Goal: Information Seeking & Learning: Learn about a topic

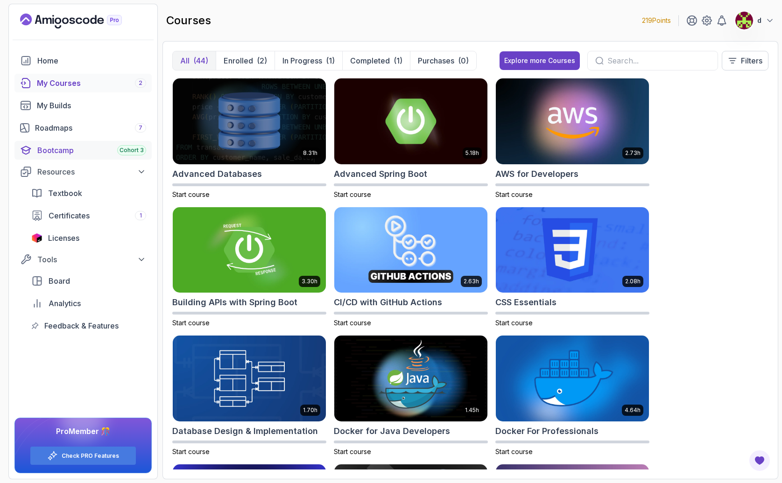
click at [100, 148] on div "Bootcamp Cohort 3" at bounding box center [91, 150] width 109 height 11
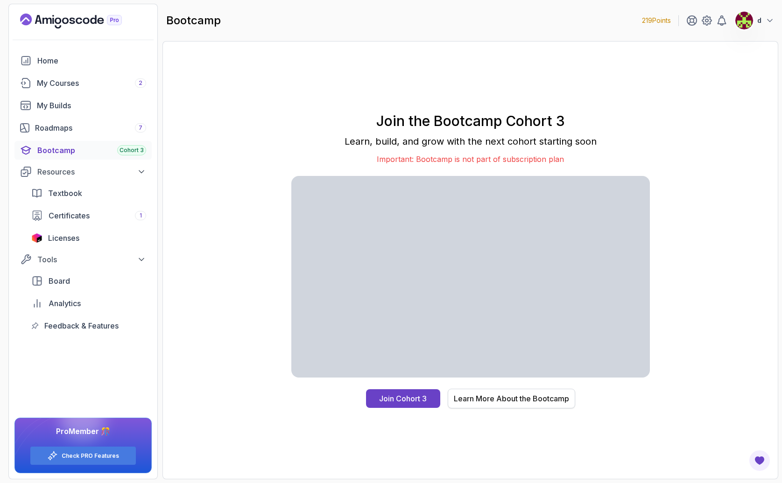
click at [522, 398] on div "Learn More About the Bootcamp" at bounding box center [511, 398] width 115 height 11
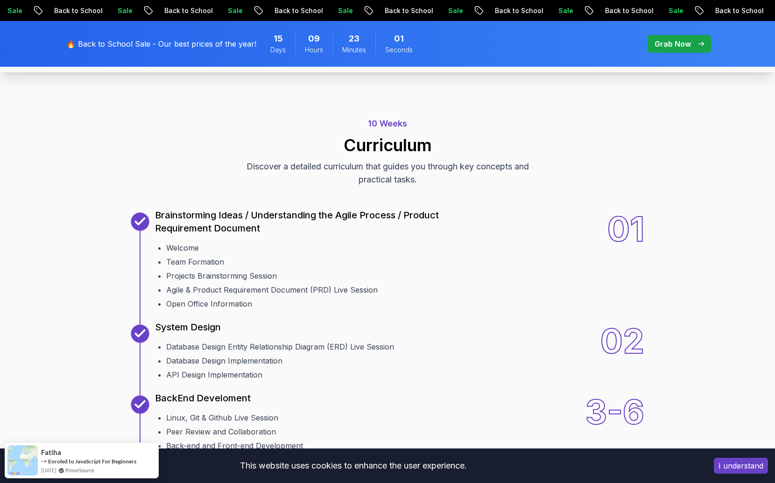
scroll to position [1238, 0]
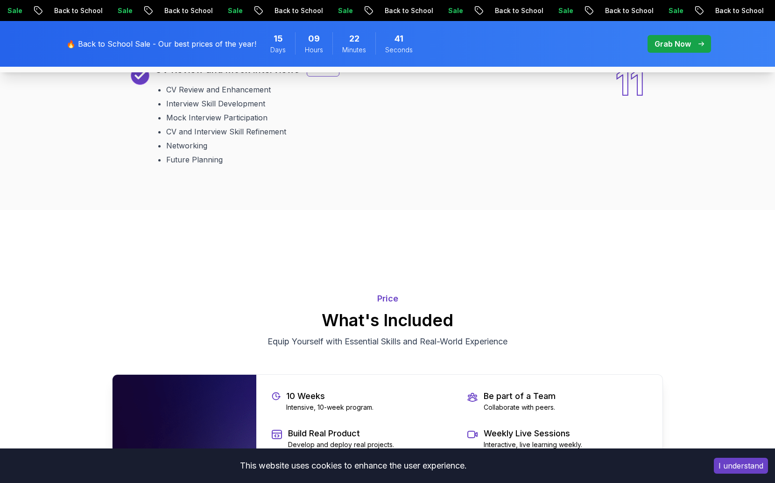
scroll to position [1741, 0]
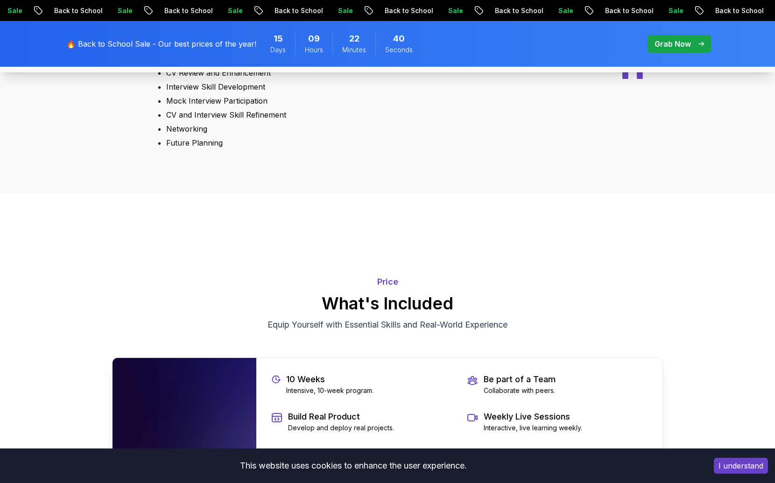
click at [323, 60] on div "Bonus" at bounding box center [323, 53] width 33 height 14
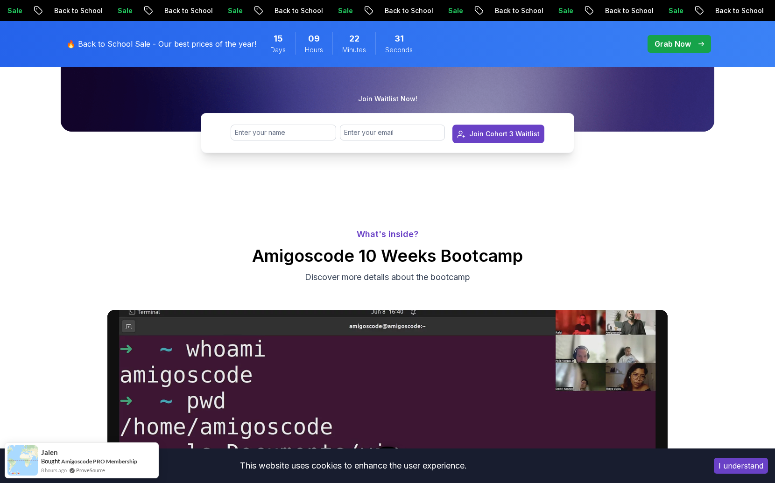
scroll to position [0, 0]
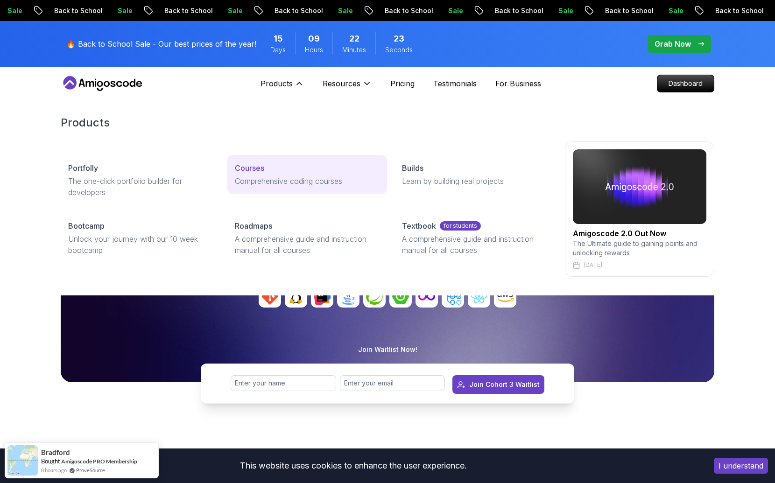
click at [263, 183] on p "Comprehensive coding courses" at bounding box center [307, 181] width 144 height 11
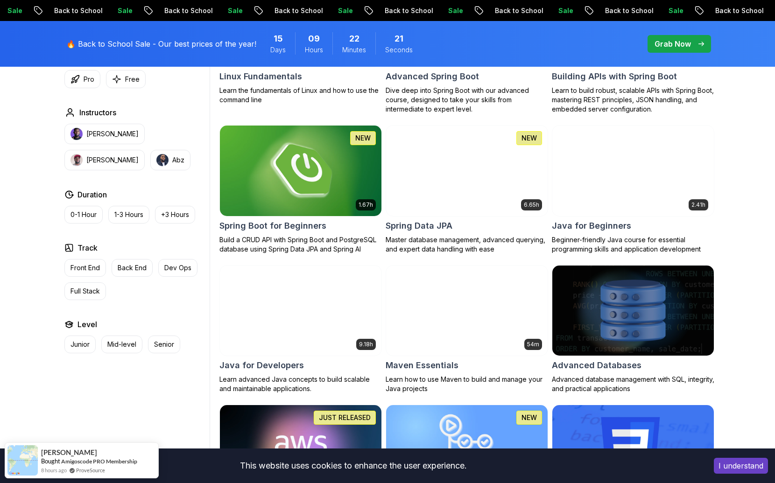
scroll to position [410, 0]
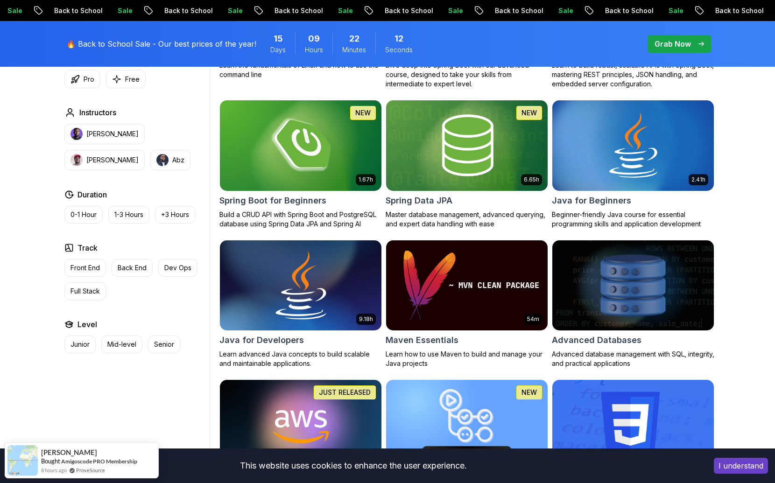
click at [357, 276] on img at bounding box center [301, 285] width 170 height 95
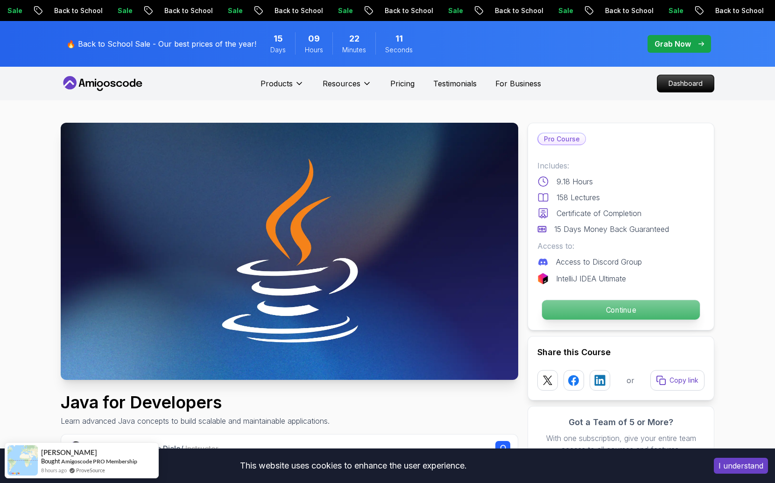
click at [648, 308] on p "Continue" at bounding box center [621, 310] width 158 height 20
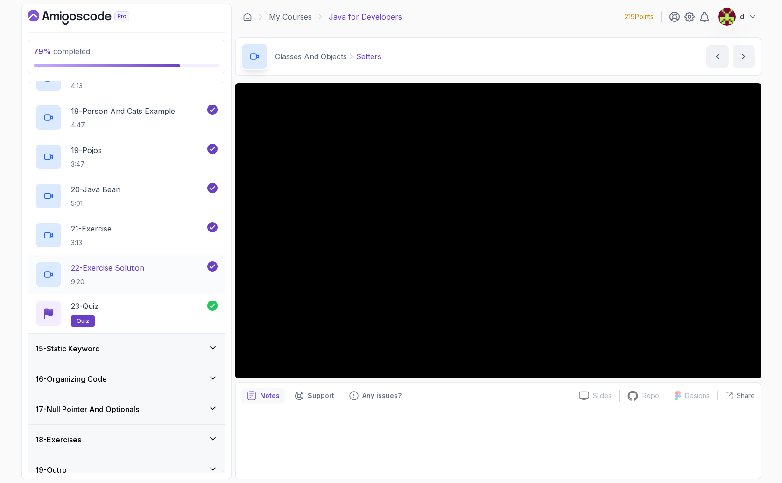
scroll to position [1087, 0]
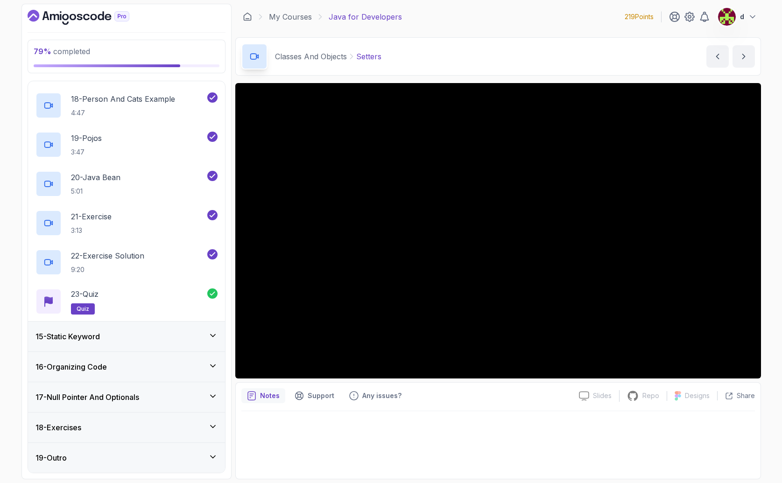
click at [100, 341] on h3 "15 - Static Keyword" at bounding box center [67, 336] width 64 height 11
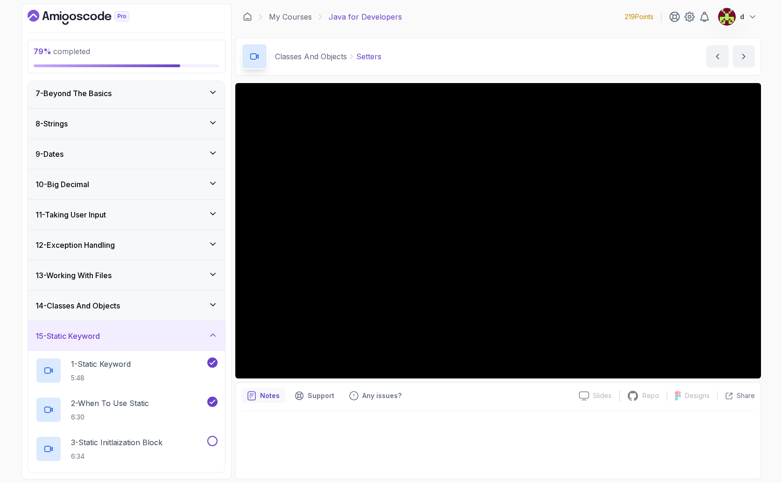
scroll to position [404, 0]
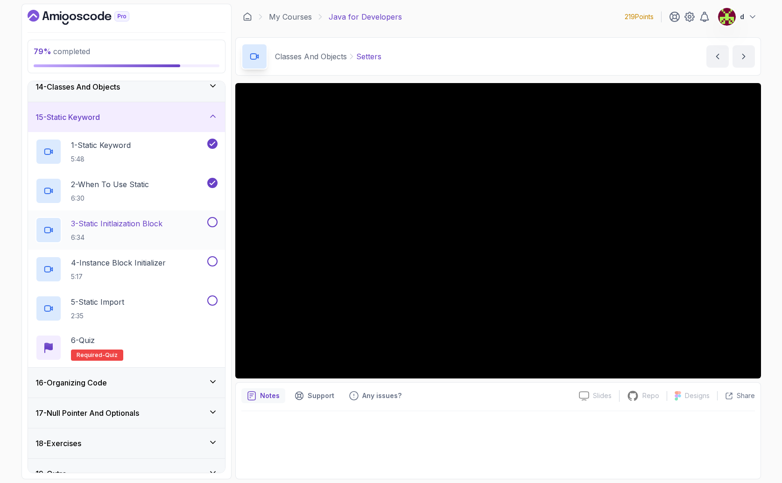
click at [124, 230] on h2 "3 - Static Initlaization Block 6:34" at bounding box center [117, 230] width 92 height 24
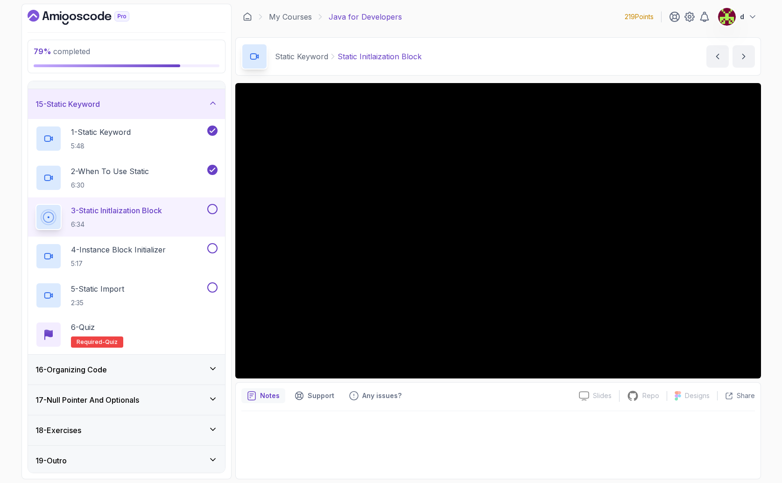
scroll to position [420, 0]
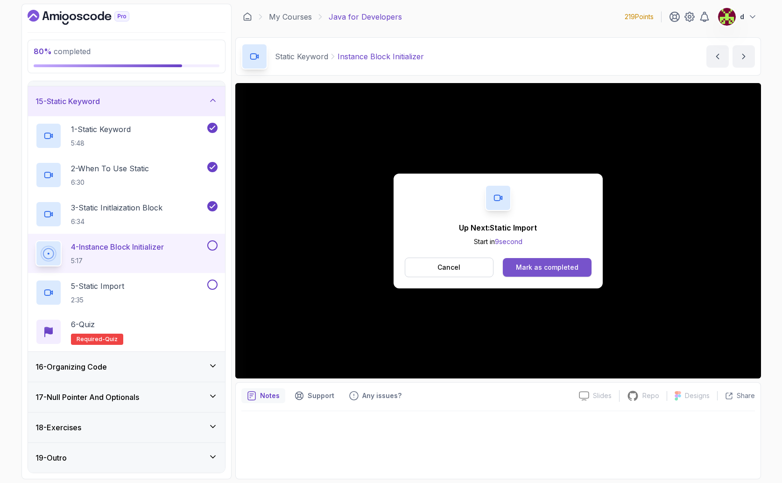
click at [542, 273] on button "Mark as completed" at bounding box center [547, 267] width 88 height 19
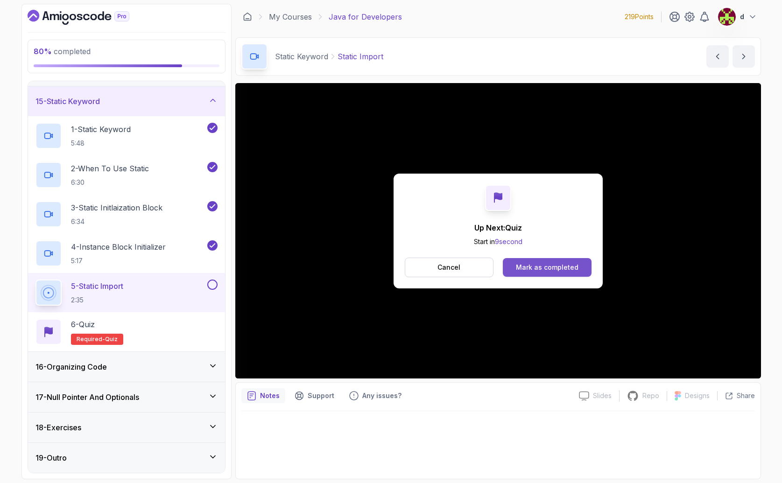
click at [556, 269] on div "Mark as completed" at bounding box center [547, 267] width 63 height 9
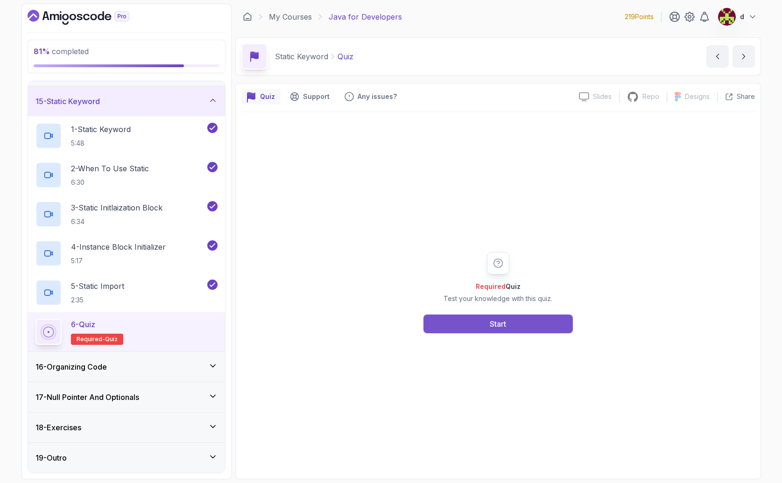
click at [505, 315] on button "Start" at bounding box center [498, 324] width 149 height 19
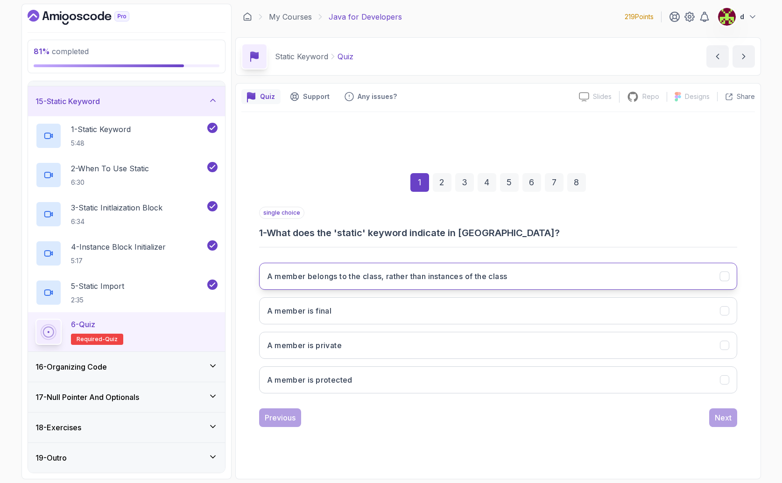
click at [362, 277] on h3 "A member belongs to the class, rather than instances of the class" at bounding box center [387, 276] width 241 height 11
click at [711, 411] on button "Next" at bounding box center [723, 418] width 28 height 19
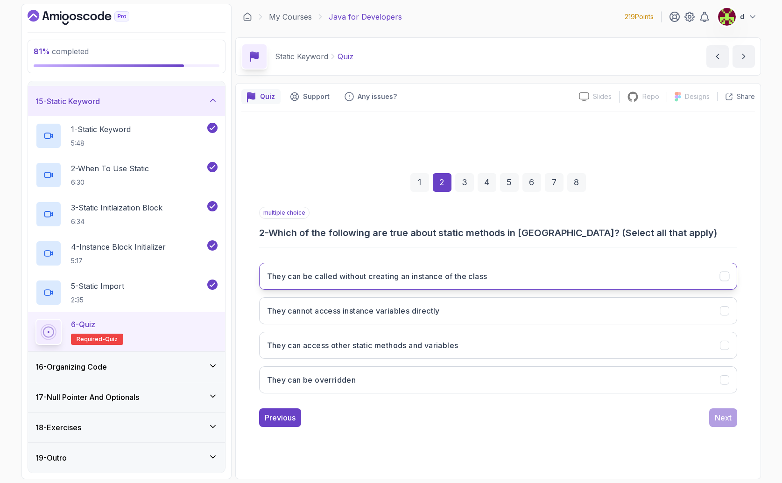
click at [463, 283] on button "They can be called without creating an instance of the class" at bounding box center [498, 276] width 478 height 27
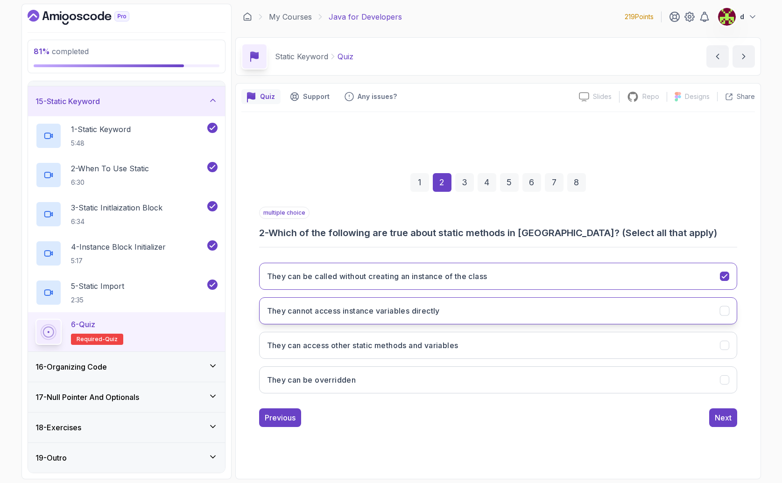
click at [412, 314] on h3 "They cannot access instance variables directly" at bounding box center [353, 310] width 173 height 11
click at [426, 350] on h3 "They can access other static methods and variables" at bounding box center [362, 345] width 191 height 11
click at [726, 418] on div "Next" at bounding box center [723, 417] width 17 height 11
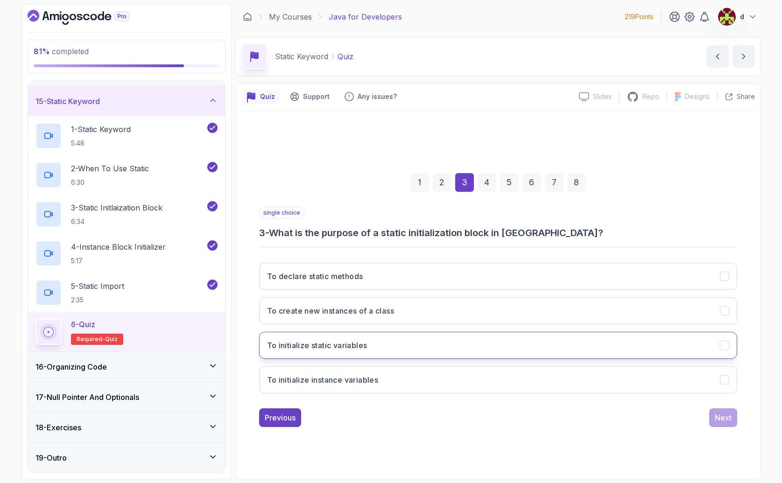
click at [409, 338] on button "To initialize static variables" at bounding box center [498, 345] width 478 height 27
click at [457, 377] on button "To initialize instance variables" at bounding box center [498, 380] width 478 height 27
click at [436, 347] on button "To initialize static variables" at bounding box center [498, 345] width 478 height 27
click at [729, 419] on div "Next" at bounding box center [723, 417] width 17 height 11
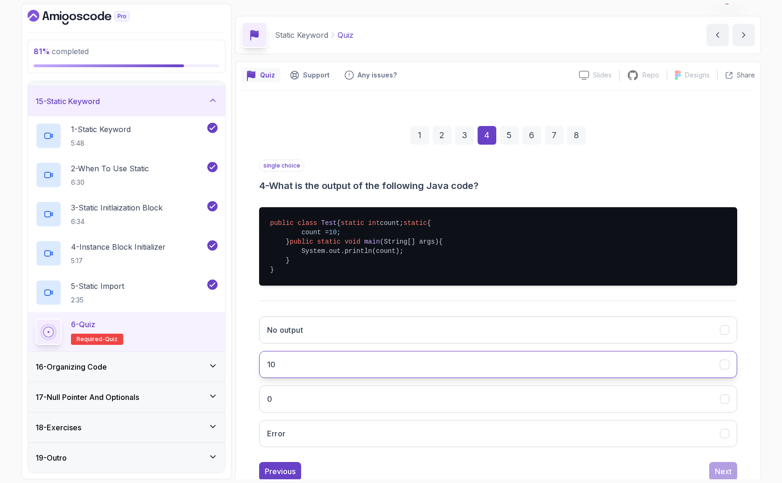
scroll to position [53, 0]
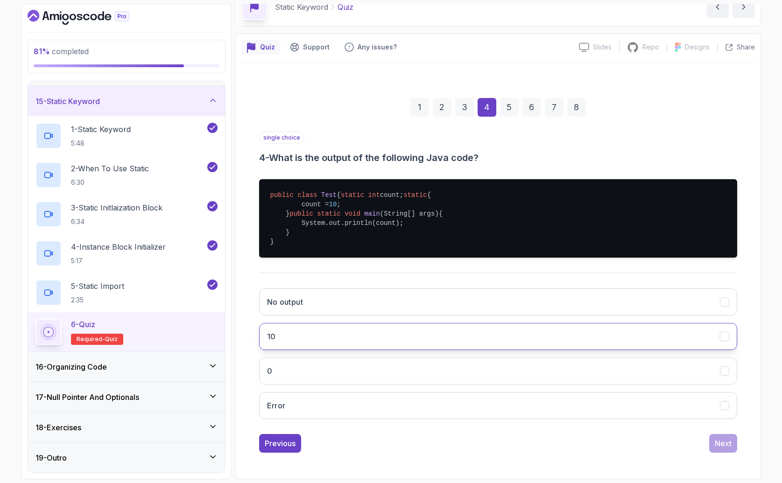
click at [347, 350] on button "10" at bounding box center [498, 336] width 478 height 27
click at [726, 449] on div "Next" at bounding box center [723, 443] width 17 height 11
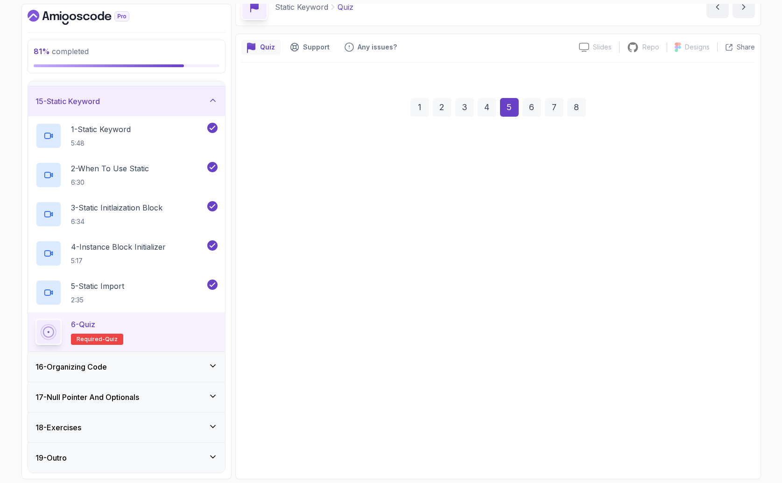
click at [726, 449] on button "Next" at bounding box center [723, 439] width 28 height 19
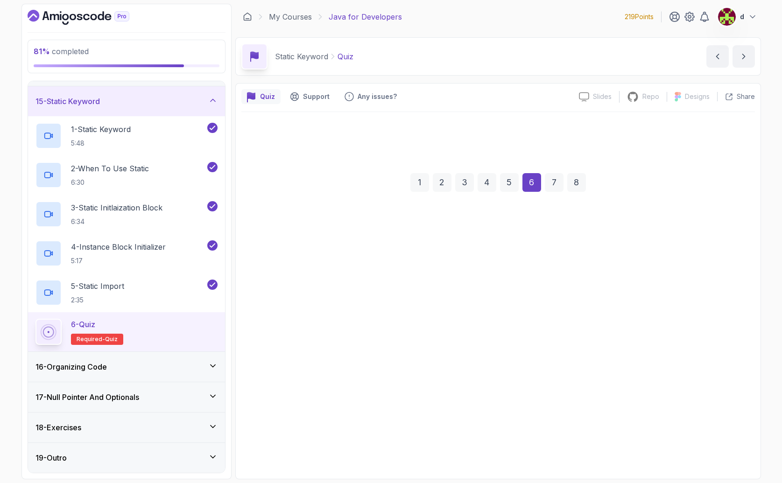
scroll to position [0, 0]
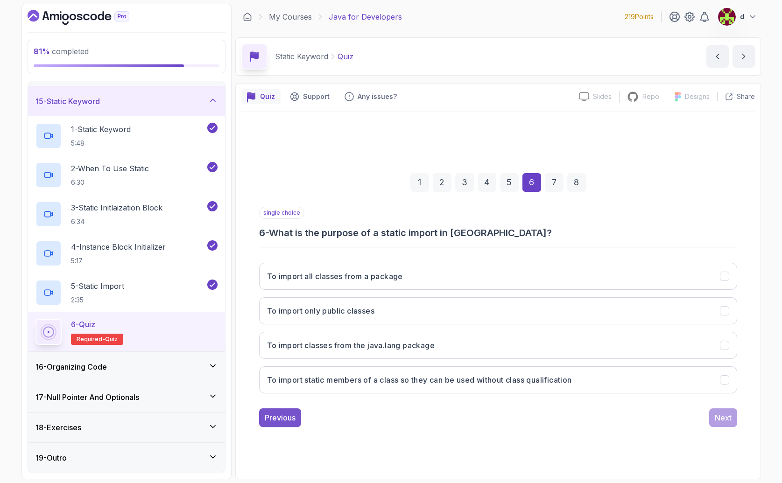
click at [280, 422] on div "Previous" at bounding box center [280, 417] width 31 height 11
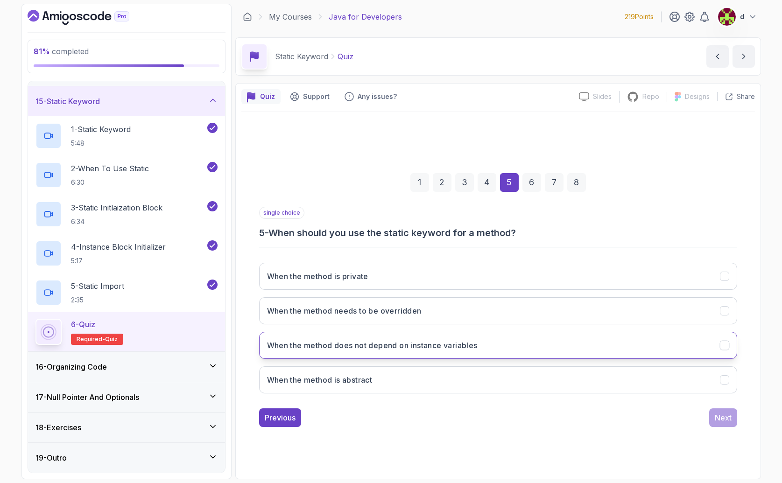
click at [313, 350] on h3 "When the method does not depend on instance variables" at bounding box center [372, 345] width 211 height 11
click at [720, 421] on div "Next" at bounding box center [723, 417] width 17 height 11
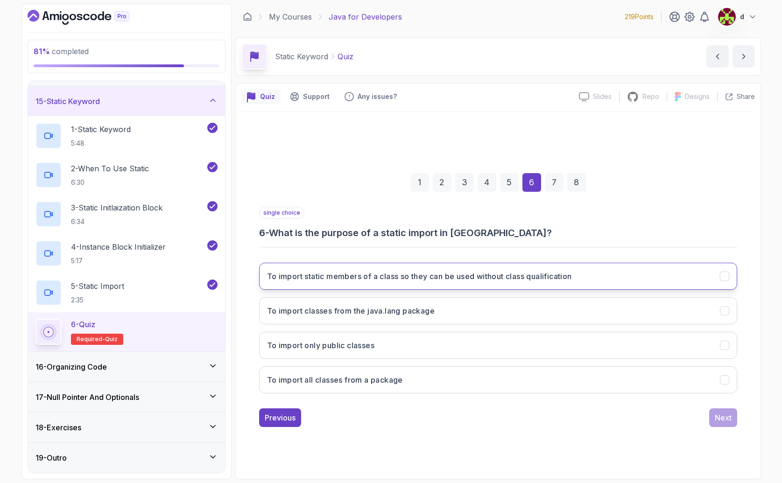
click at [376, 279] on h3 "To import static members of a class so they can be used without class qualifica…" at bounding box center [419, 276] width 305 height 11
click at [722, 428] on div "1 2 3 4 5 6 7 8 single choice 6 - What is the purpose of a static import in [GE…" at bounding box center [498, 293] width 514 height 284
click at [724, 416] on div "Next" at bounding box center [723, 417] width 17 height 11
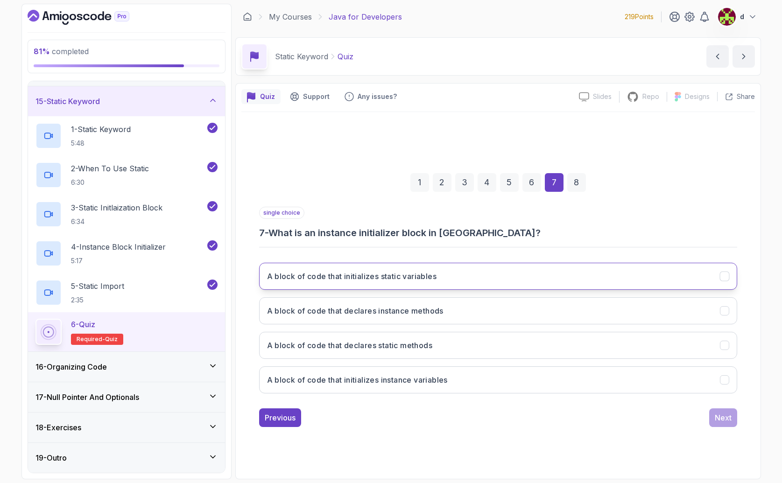
click at [422, 272] on h3 "A block of code that initializes static variables" at bounding box center [352, 276] width 170 height 11
click at [736, 416] on button "Next" at bounding box center [723, 418] width 28 height 19
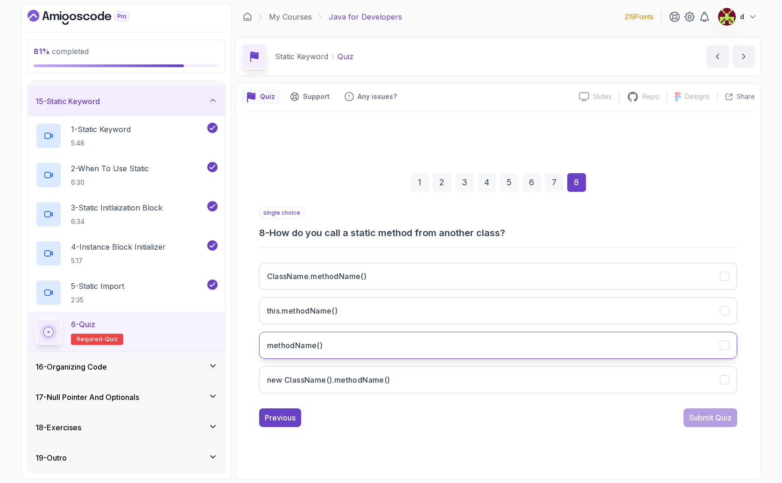
click at [349, 341] on button "methodName()" at bounding box center [498, 345] width 478 height 27
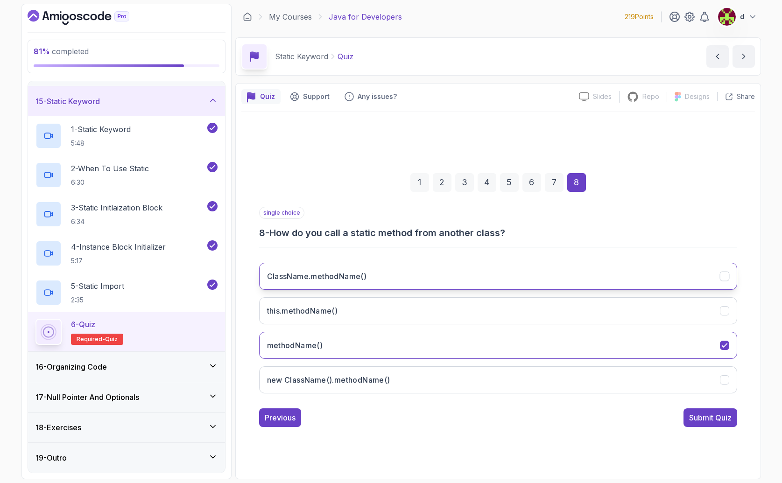
click at [340, 278] on h3 "ClassName.methodName()" at bounding box center [317, 276] width 100 height 11
click at [712, 414] on div "Submit Quiz" at bounding box center [710, 417] width 42 height 11
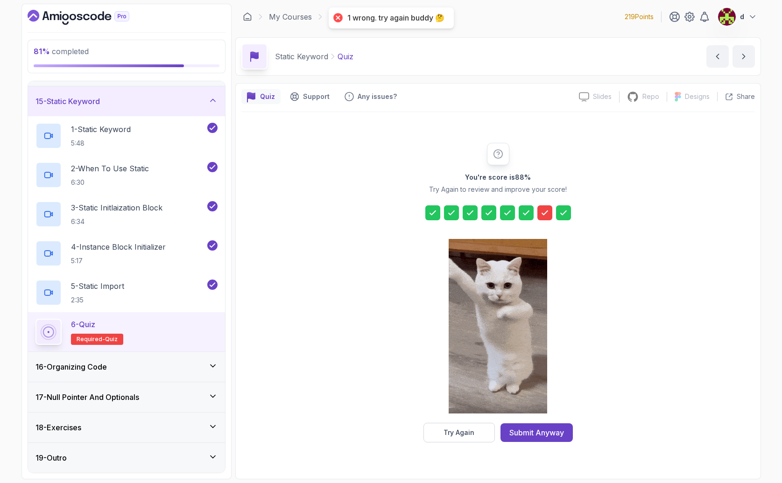
click at [539, 206] on div at bounding box center [545, 212] width 15 height 15
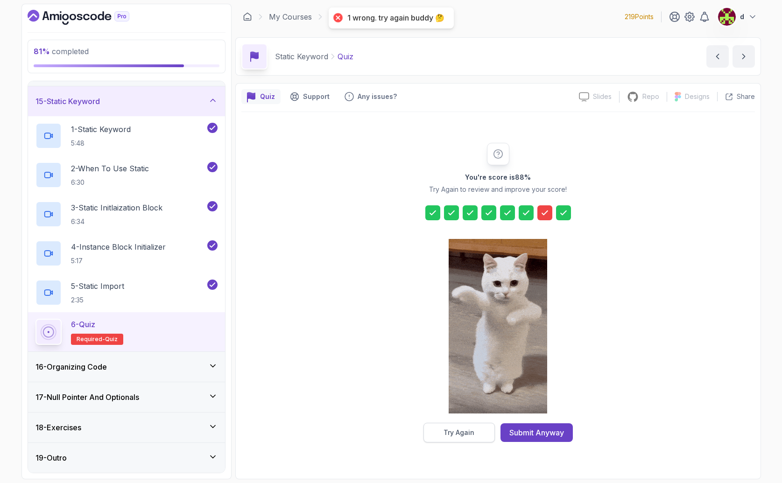
click at [468, 435] on div "Try Again" at bounding box center [459, 432] width 31 height 9
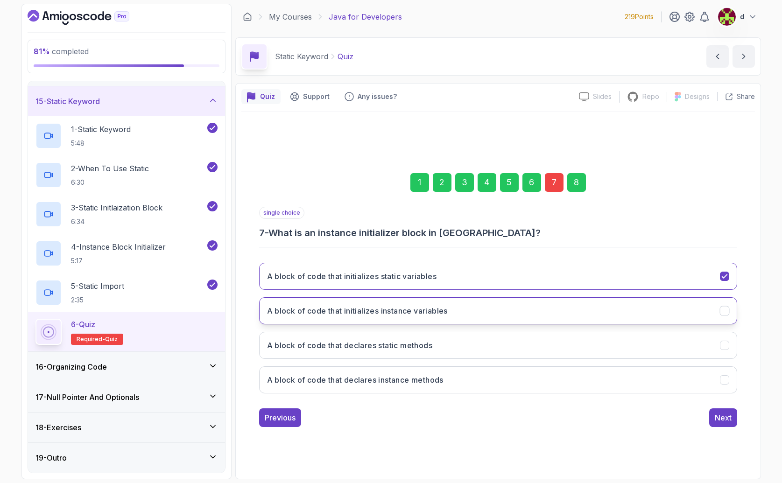
click at [338, 316] on h3 "A block of code that initializes instance variables" at bounding box center [357, 310] width 181 height 11
click at [733, 420] on button "Next" at bounding box center [723, 418] width 28 height 19
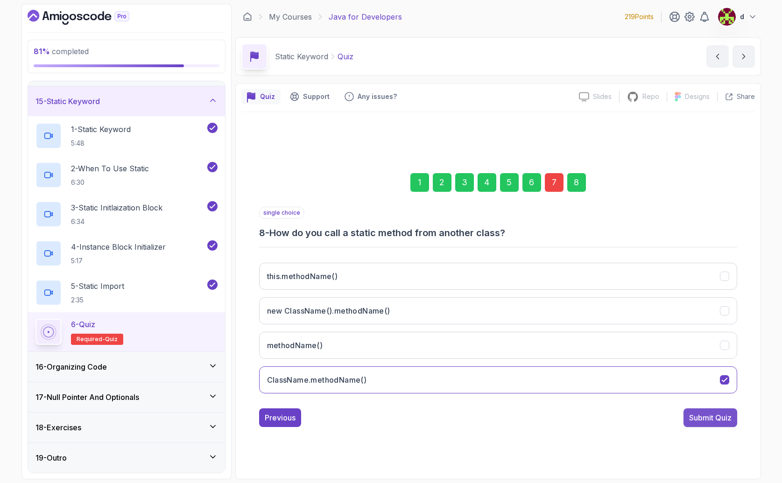
click at [716, 419] on div "Submit Quiz" at bounding box center [710, 417] width 42 height 11
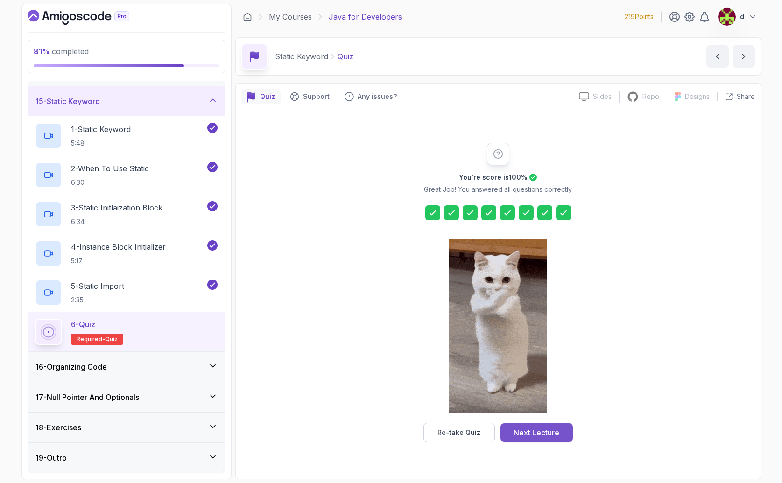
click at [547, 433] on div "Next Lecture" at bounding box center [537, 432] width 46 height 11
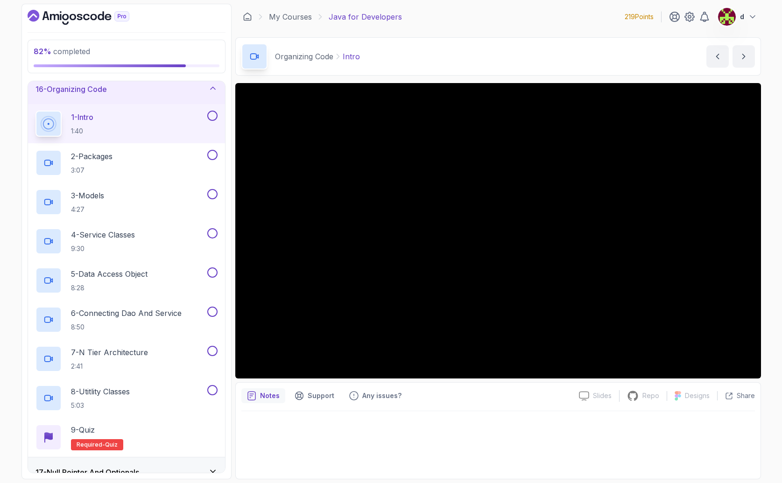
scroll to position [469, 0]
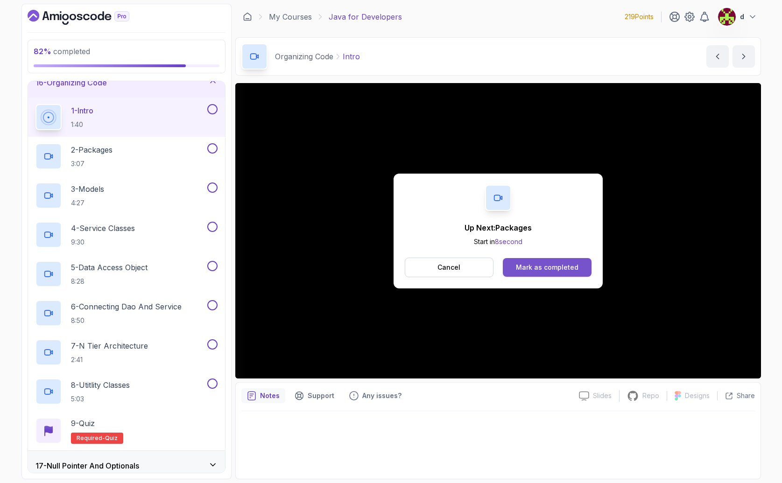
click at [569, 269] on div "Mark as completed" at bounding box center [547, 267] width 63 height 9
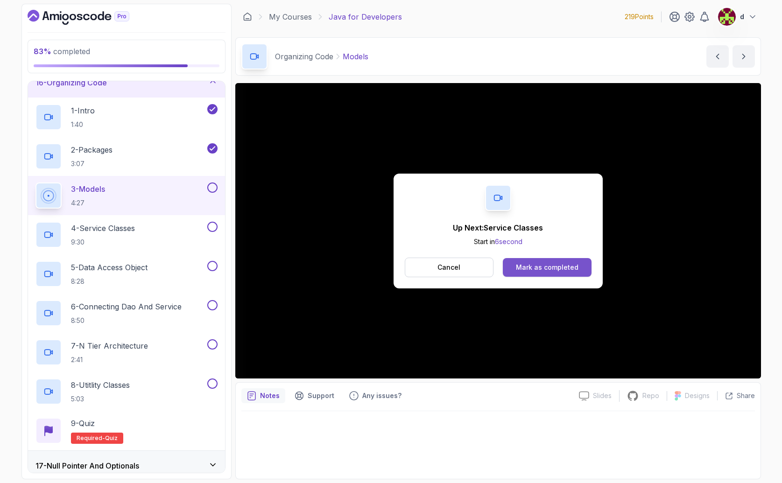
click at [550, 270] on div "Mark as completed" at bounding box center [547, 267] width 63 height 9
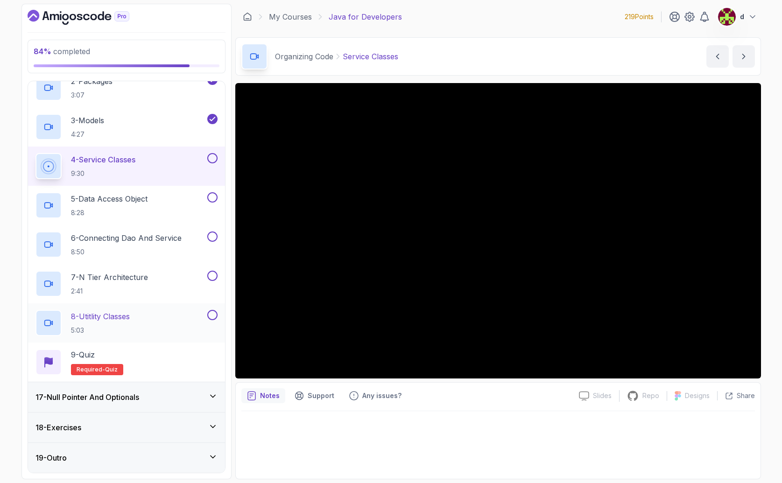
scroll to position [536, 0]
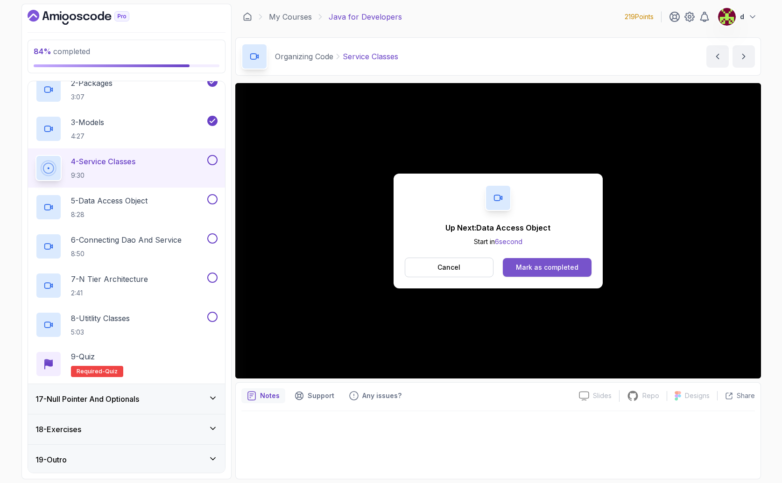
click at [547, 272] on button "Mark as completed" at bounding box center [547, 267] width 88 height 19
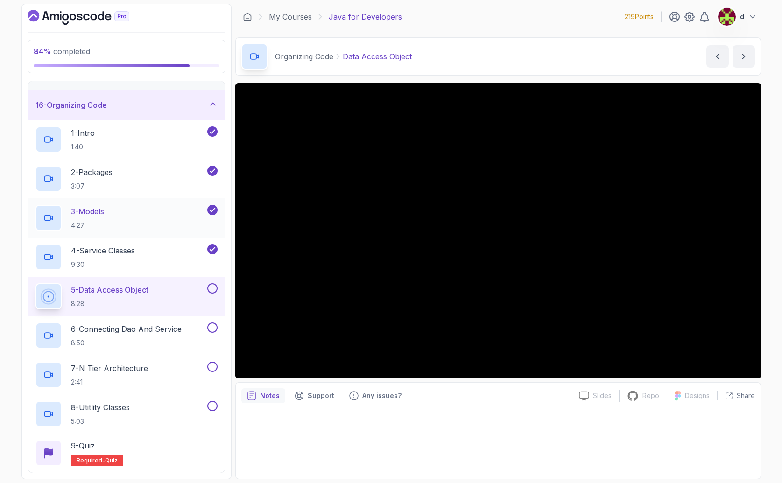
scroll to position [455, 0]
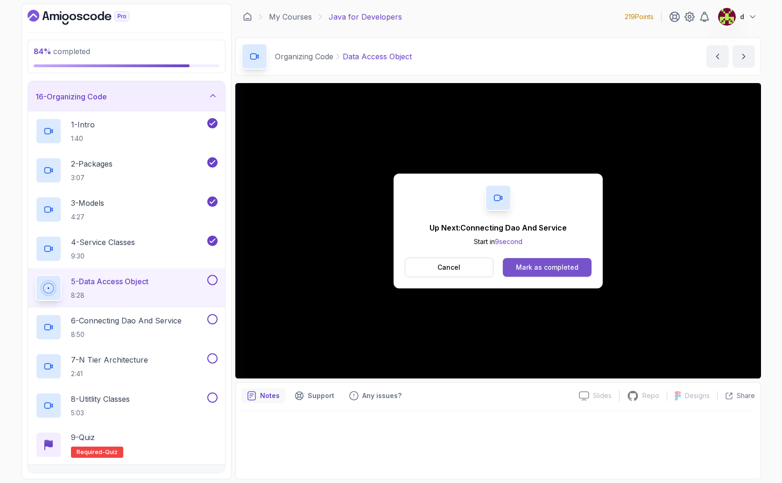
click at [574, 259] on button "Mark as completed" at bounding box center [547, 267] width 88 height 19
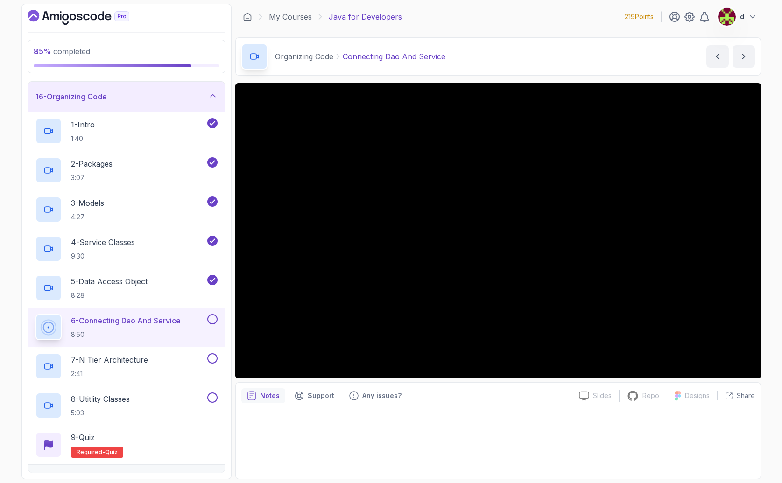
click at [390, 57] on p "Connecting Dao And Service" at bounding box center [394, 56] width 103 height 11
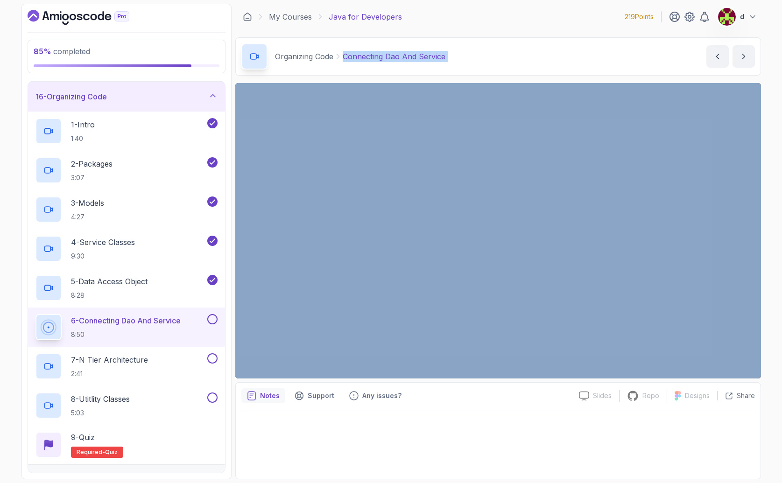
click at [390, 57] on p "Connecting Dao And Service" at bounding box center [394, 56] width 103 height 11
copy div "Connecting Dao And Service Connecting Dao And Service by [PERSON_NAME]"
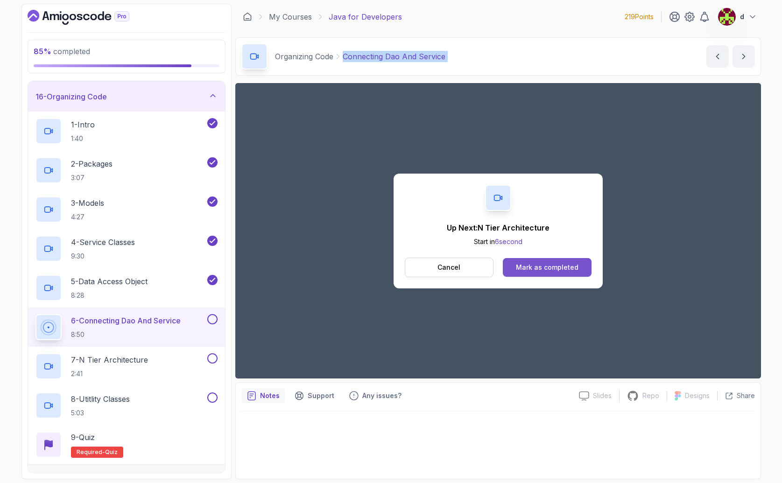
click at [541, 270] on div "Mark as completed" at bounding box center [547, 267] width 63 height 9
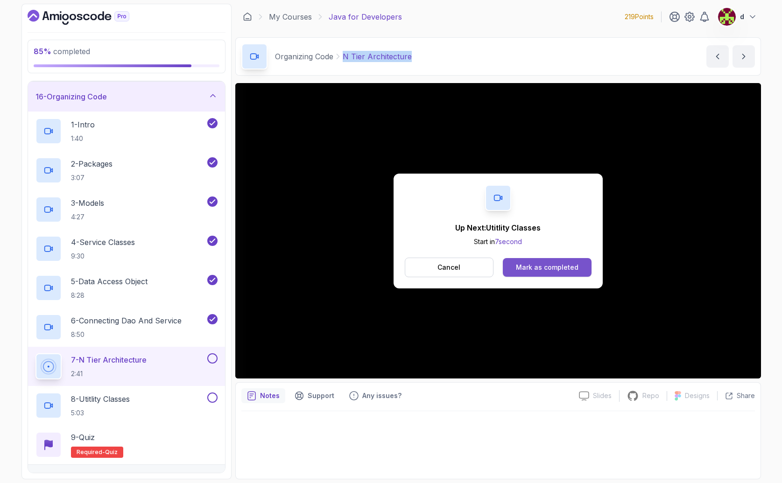
click at [544, 266] on div "Mark as completed" at bounding box center [547, 267] width 63 height 9
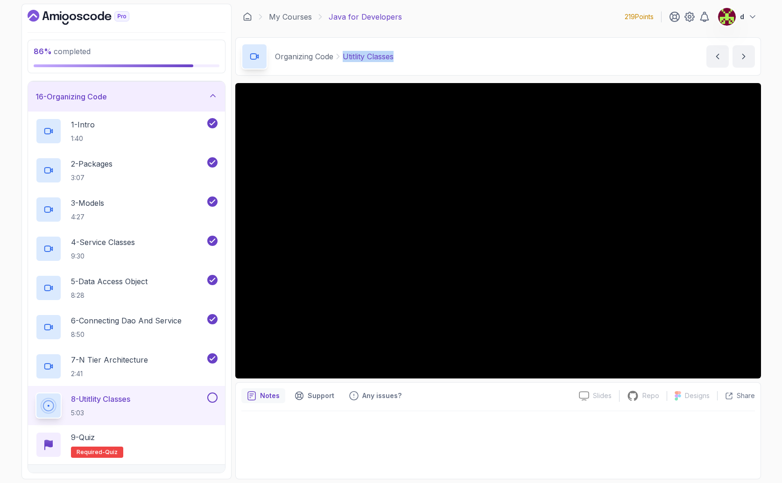
click at [443, 57] on div "Organizing Code Utitlity Classes Utitlity Classes by [PERSON_NAME]" at bounding box center [498, 56] width 526 height 38
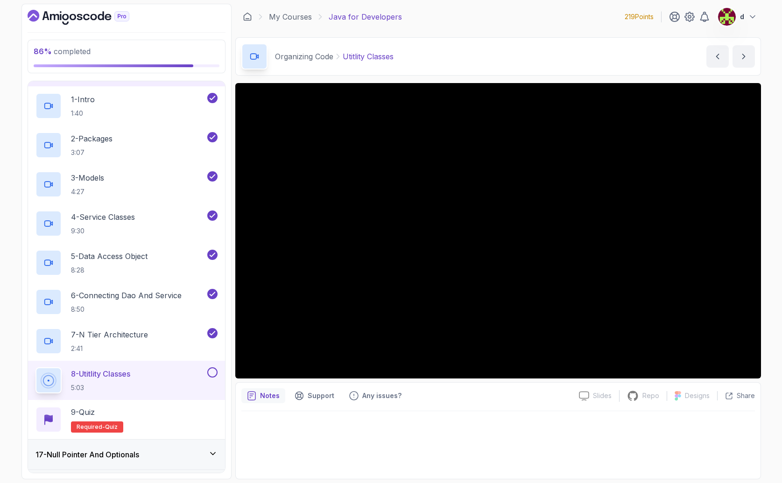
scroll to position [527, 0]
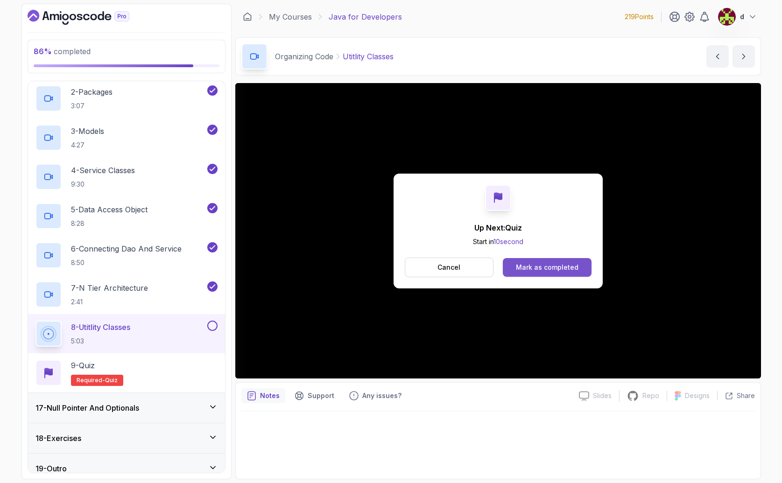
click at [571, 268] on div "Mark as completed" at bounding box center [547, 267] width 63 height 9
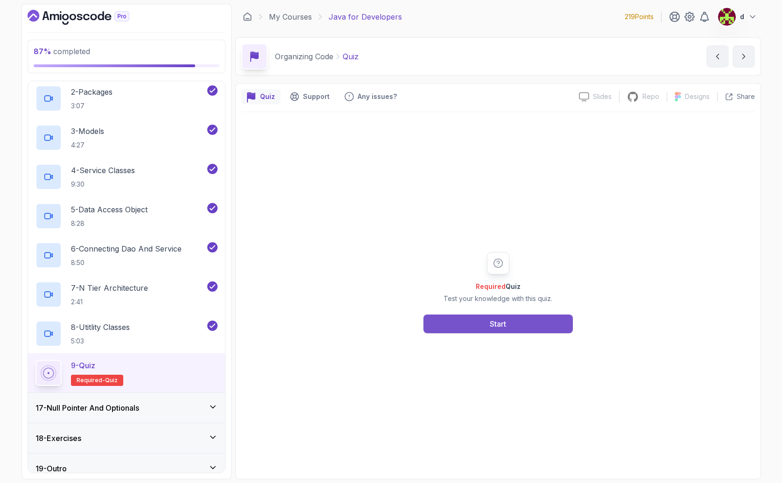
click at [518, 325] on button "Start" at bounding box center [498, 324] width 149 height 19
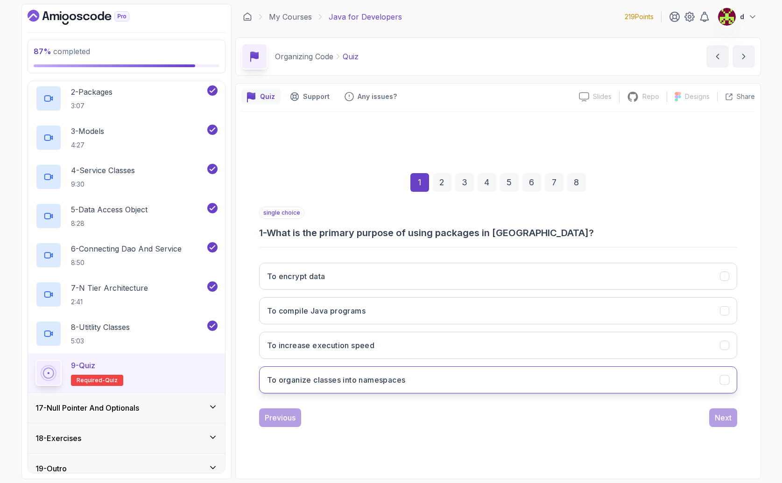
click at [351, 382] on h3 "To organize classes into namespaces" at bounding box center [336, 380] width 139 height 11
click at [719, 410] on button "Next" at bounding box center [723, 418] width 28 height 19
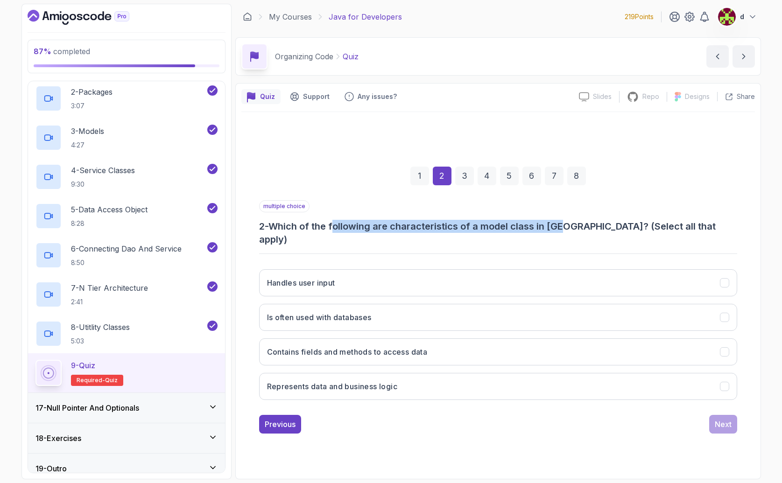
drag, startPoint x: 354, startPoint y: 234, endPoint x: 562, endPoint y: 236, distance: 207.8
click at [565, 236] on h3 "2 - Which of the following are characteristics of a model class in [GEOGRAPHIC_…" at bounding box center [498, 233] width 478 height 26
click at [343, 353] on button "Contains fields and methods to access data" at bounding box center [498, 352] width 478 height 27
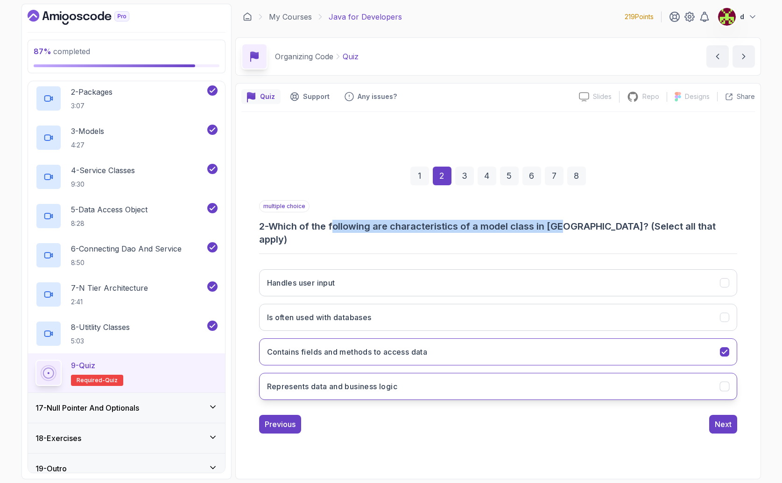
click at [342, 381] on h3 "Represents data and business logic" at bounding box center [332, 386] width 131 height 11
click at [294, 347] on h3 "Contains fields and methods to access data" at bounding box center [347, 352] width 161 height 11
click at [314, 313] on h3 "Is often used with databases" at bounding box center [319, 317] width 105 height 11
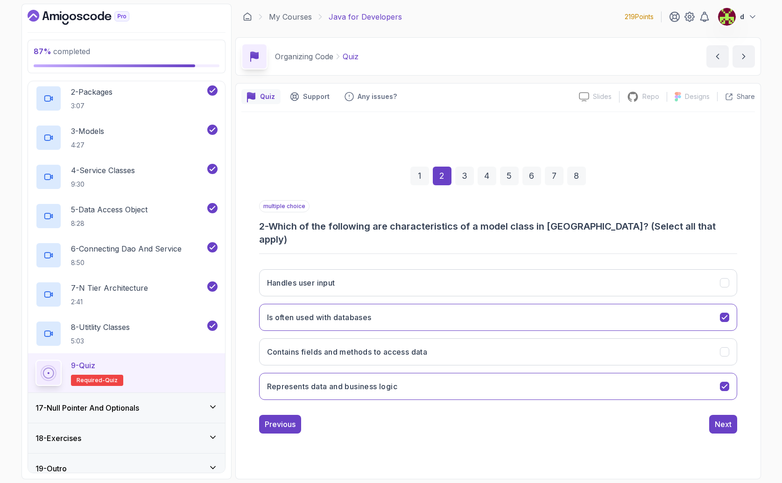
click at [726, 436] on div "1 2 3 4 5 6 7 8 multiple choice 2 - Which of the following are characteristics …" at bounding box center [498, 292] width 514 height 361
click at [723, 420] on div "Next" at bounding box center [723, 424] width 17 height 11
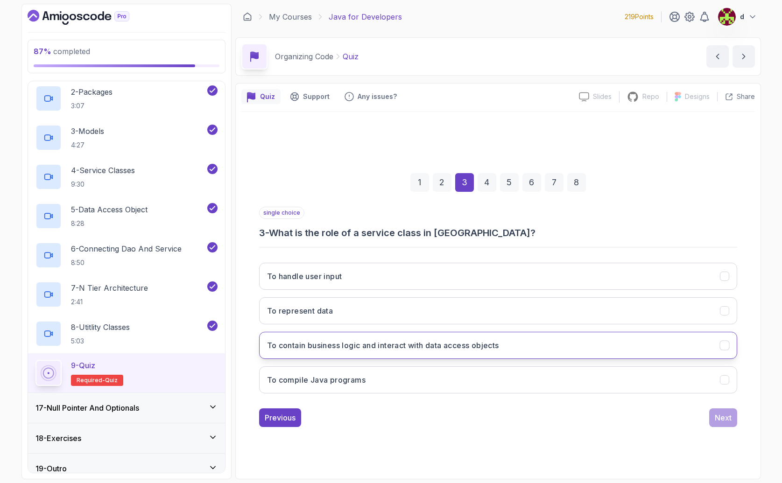
click at [383, 352] on button "To contain business logic and interact with data access objects" at bounding box center [498, 345] width 478 height 27
click at [729, 424] on button "Next" at bounding box center [723, 418] width 28 height 19
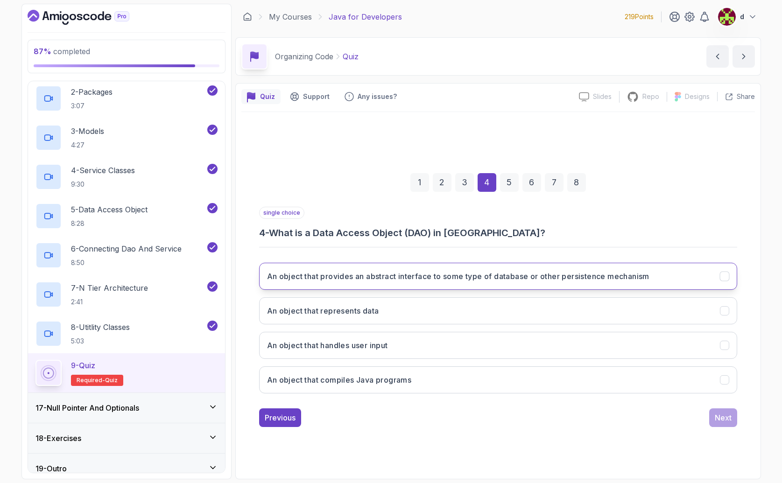
click at [380, 283] on button "An object that provides an abstract interface to some type of database or other…" at bounding box center [498, 276] width 478 height 27
click at [730, 412] on div "Next" at bounding box center [723, 417] width 17 height 11
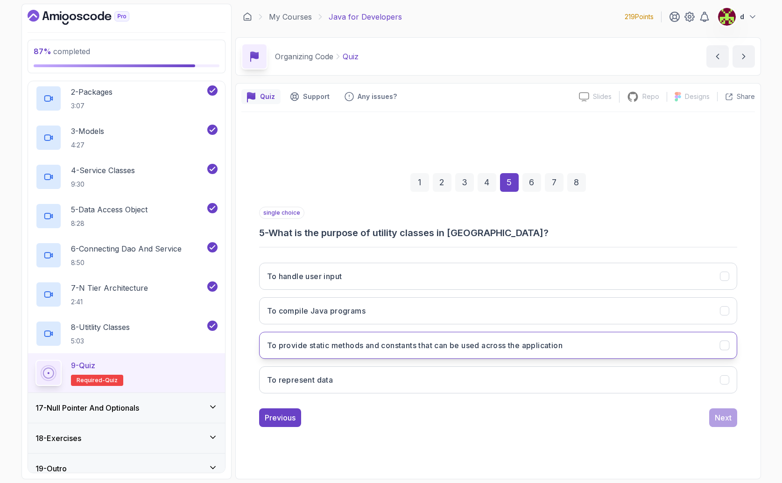
click at [378, 349] on h3 "To provide static methods and constants that can be used across the application" at bounding box center [415, 345] width 296 height 11
click at [723, 422] on div "Next" at bounding box center [723, 417] width 17 height 11
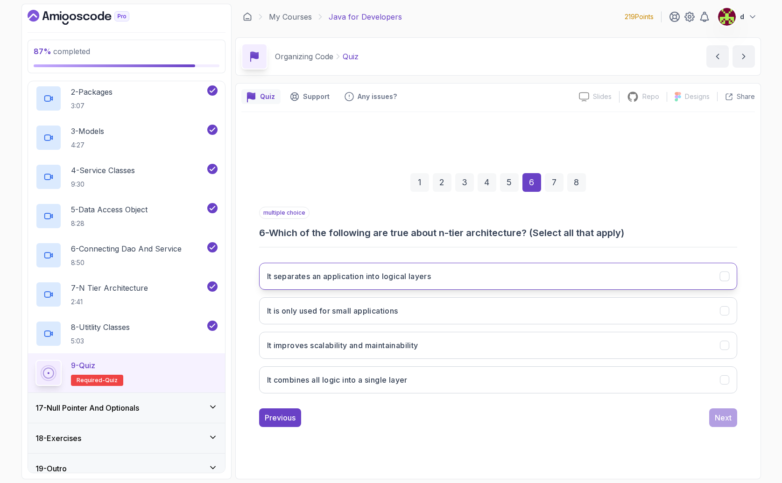
click at [426, 282] on h3 "It separates an application into logical layers" at bounding box center [349, 276] width 164 height 11
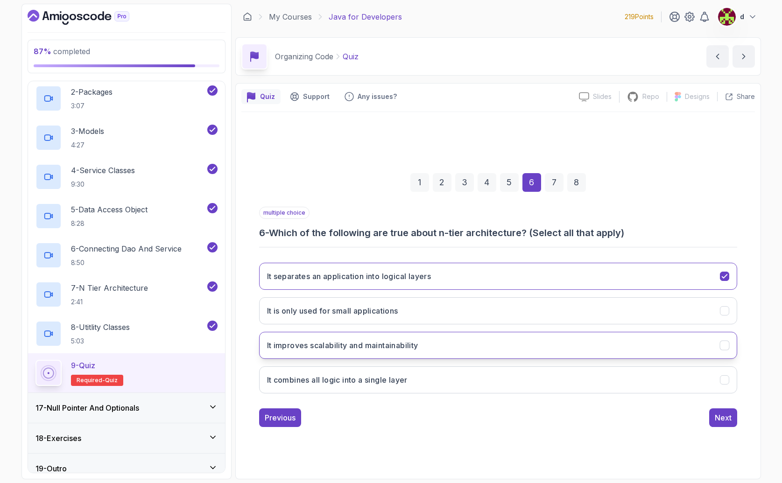
click at [416, 352] on button "It improves scalability and maintainability" at bounding box center [498, 345] width 478 height 27
click at [736, 419] on button "Next" at bounding box center [723, 418] width 28 height 19
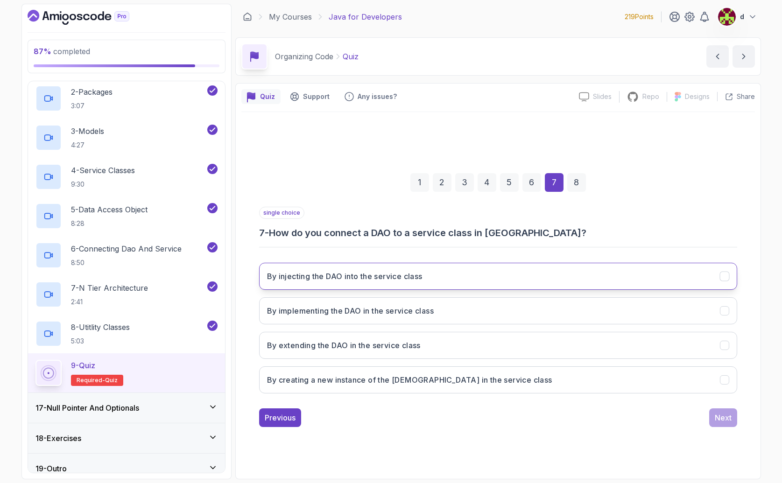
click at [408, 276] on h3 "By injecting the DAO into the service class" at bounding box center [345, 276] width 156 height 11
click at [724, 422] on div "Next" at bounding box center [723, 417] width 17 height 11
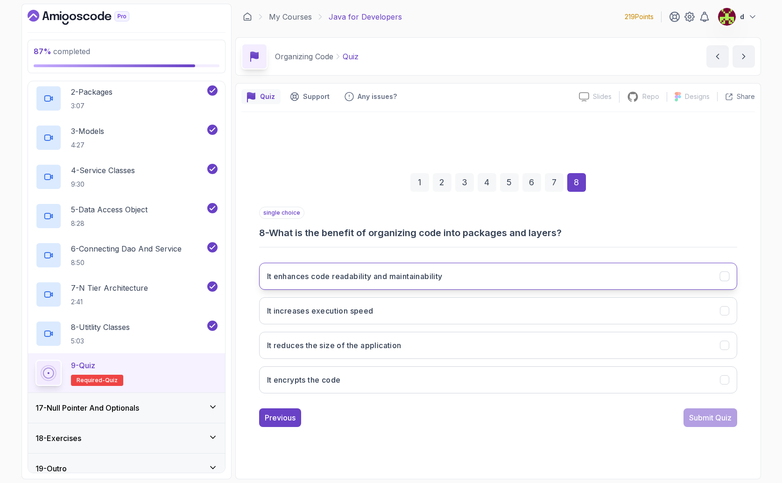
click at [348, 281] on h3 "It enhances code readability and maintainability" at bounding box center [355, 276] width 176 height 11
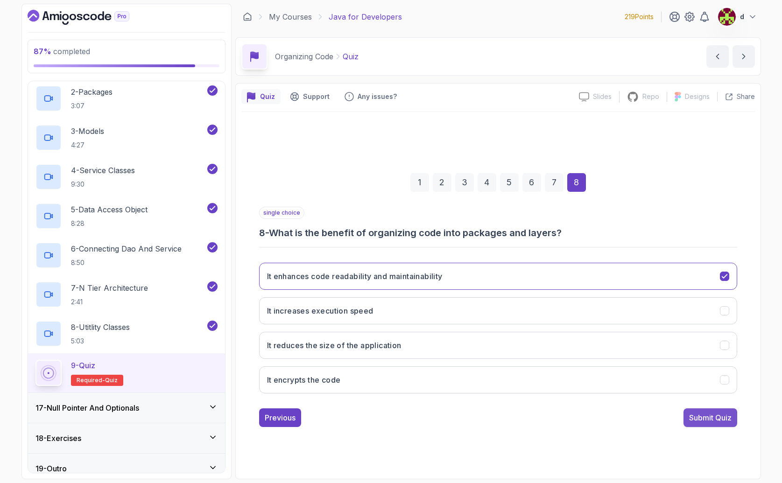
click at [726, 420] on div "Submit Quiz" at bounding box center [710, 417] width 42 height 11
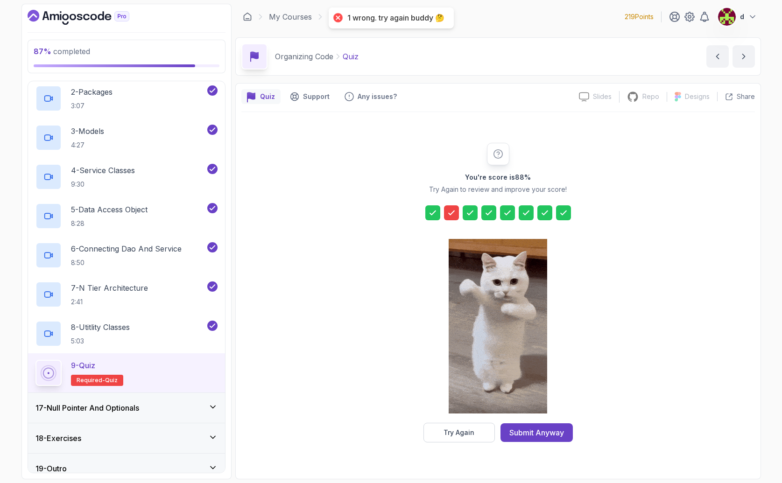
click at [451, 213] on icon at bounding box center [452, 213] width 6 height 4
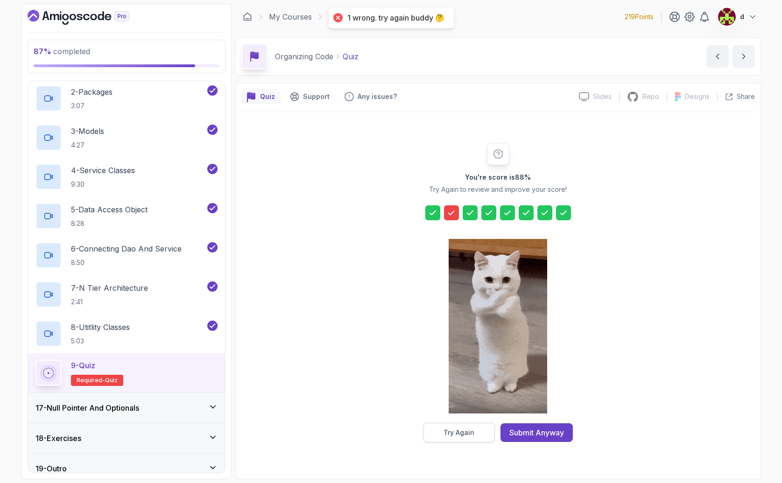
click at [469, 438] on button "Try Again" at bounding box center [459, 433] width 71 height 20
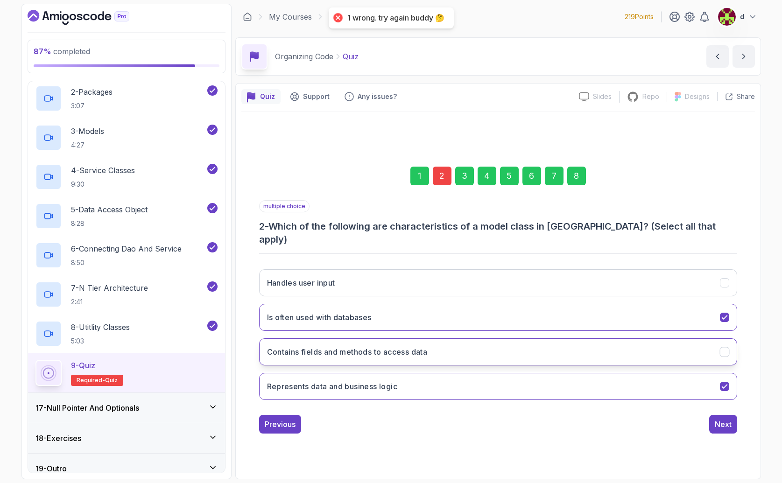
drag, startPoint x: 416, startPoint y: 350, endPoint x: 426, endPoint y: 351, distance: 10.3
click at [416, 350] on h3 "Contains fields and methods to access data" at bounding box center [347, 352] width 161 height 11
click at [579, 181] on div "8" at bounding box center [576, 176] width 19 height 19
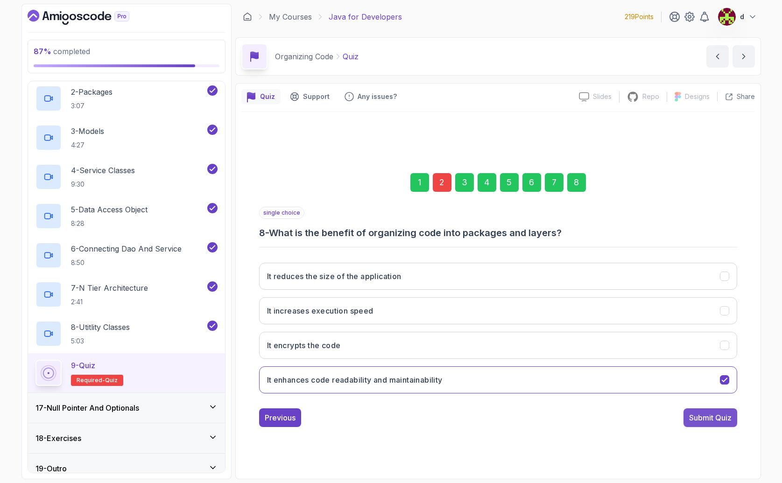
click at [705, 416] on div "Submit Quiz" at bounding box center [710, 417] width 42 height 11
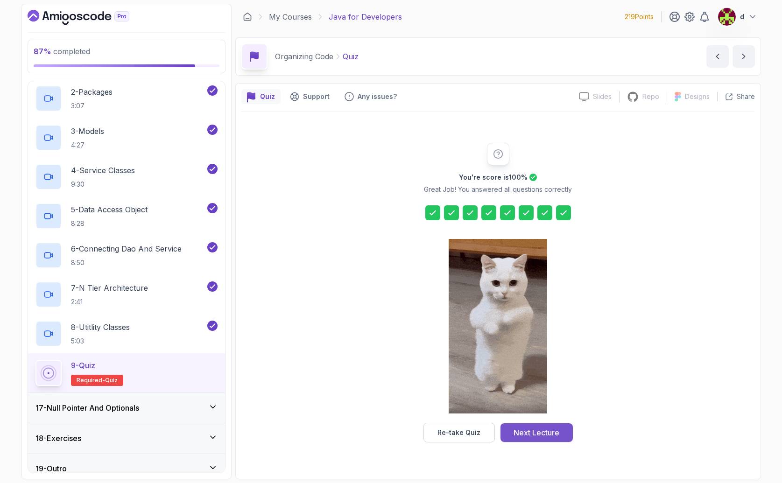
click at [533, 434] on div "Next Lecture" at bounding box center [537, 432] width 46 height 11
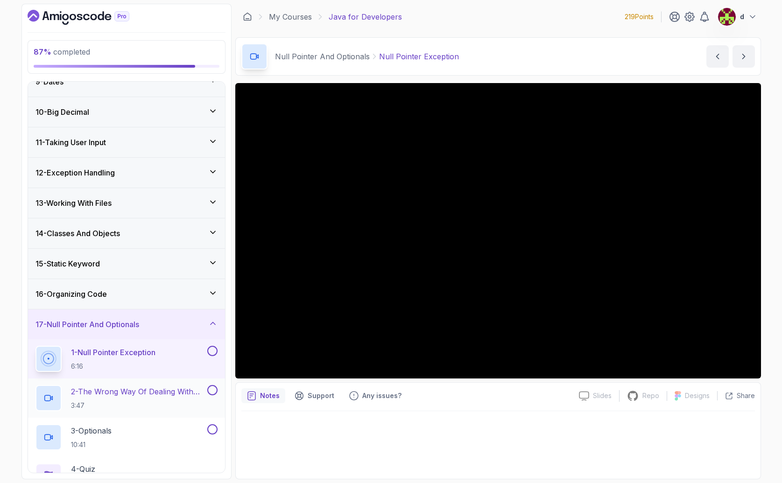
scroll to position [342, 0]
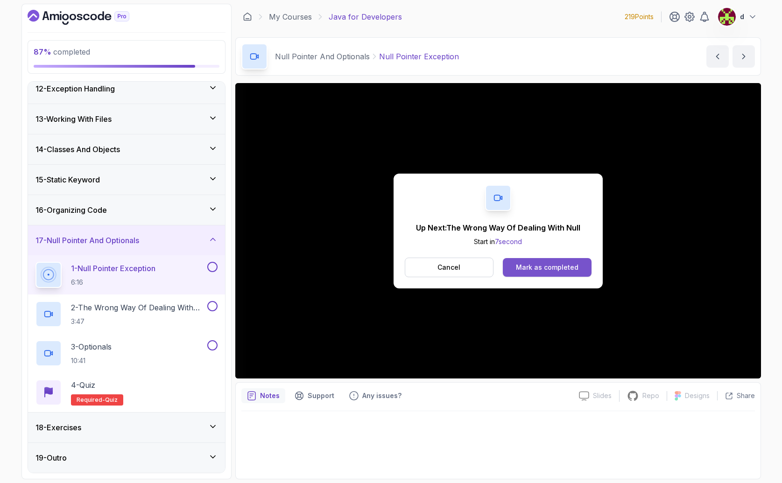
click at [526, 269] on div "Mark as completed" at bounding box center [547, 267] width 63 height 9
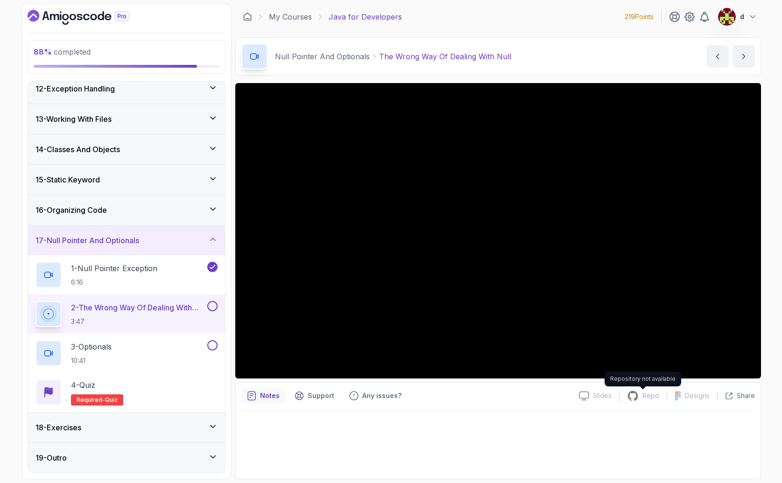
click at [629, 399] on icon at bounding box center [633, 396] width 12 height 12
click at [311, 396] on p "Support" at bounding box center [321, 395] width 27 height 9
click at [269, 396] on p "Notes" at bounding box center [270, 395] width 20 height 9
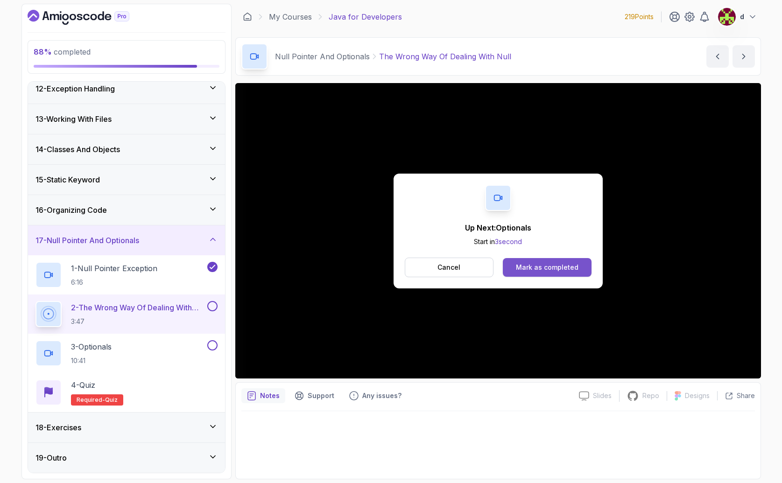
click at [539, 273] on button "Mark as completed" at bounding box center [547, 267] width 88 height 19
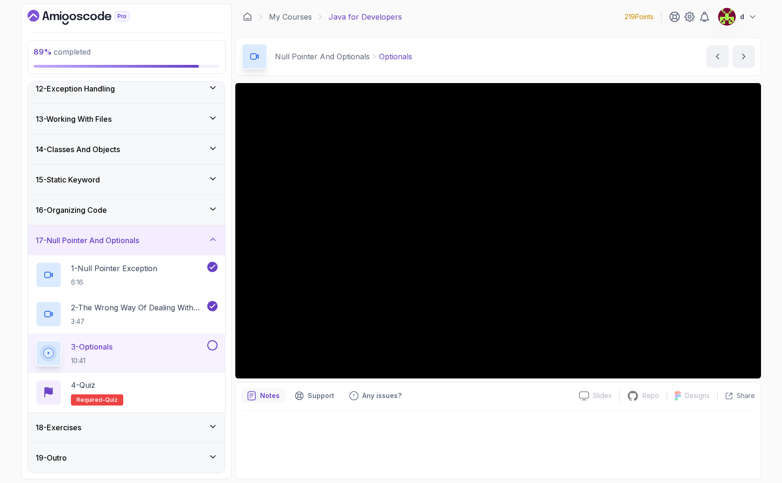
click at [512, 434] on div at bounding box center [498, 442] width 514 height 62
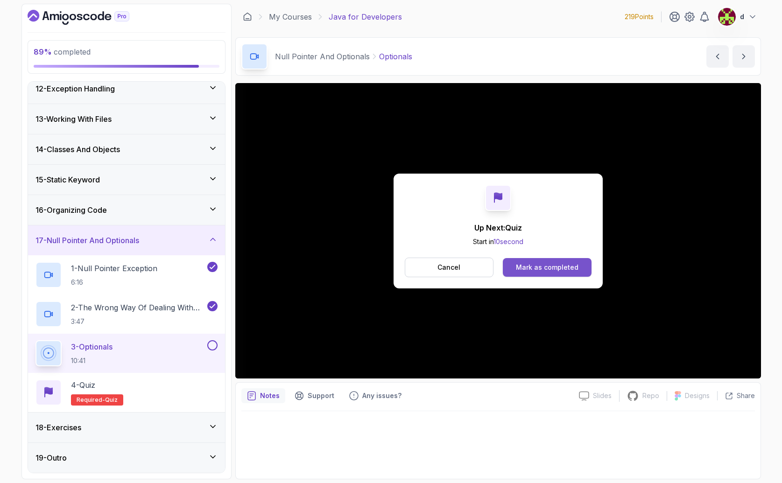
click at [555, 268] on div "Mark as completed" at bounding box center [547, 267] width 63 height 9
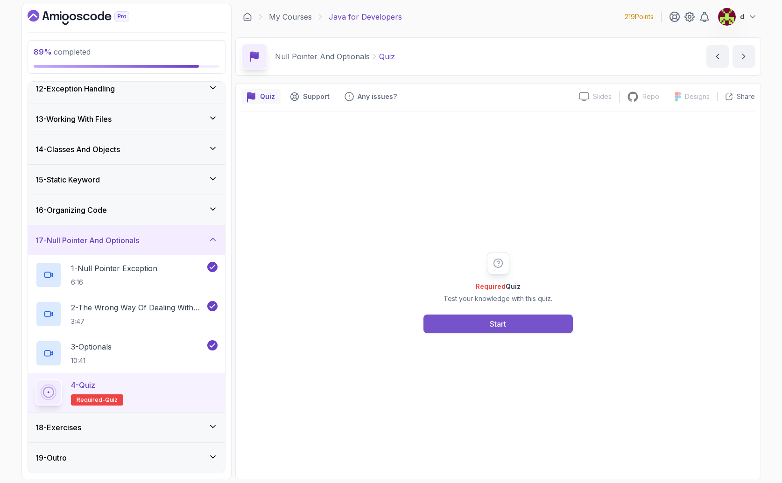
click at [502, 324] on div "Start" at bounding box center [498, 323] width 16 height 11
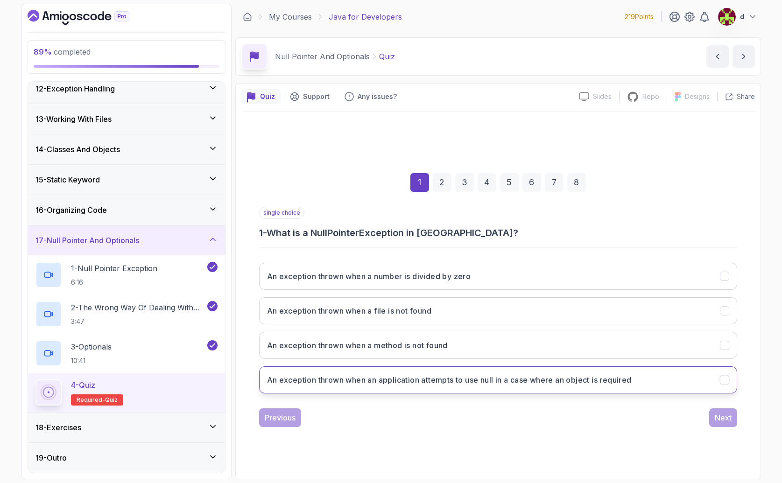
click at [332, 383] on h3 "An exception thrown when an application attempts to use null in a case where an…" at bounding box center [449, 380] width 365 height 11
click at [726, 417] on div "Next" at bounding box center [723, 417] width 17 height 11
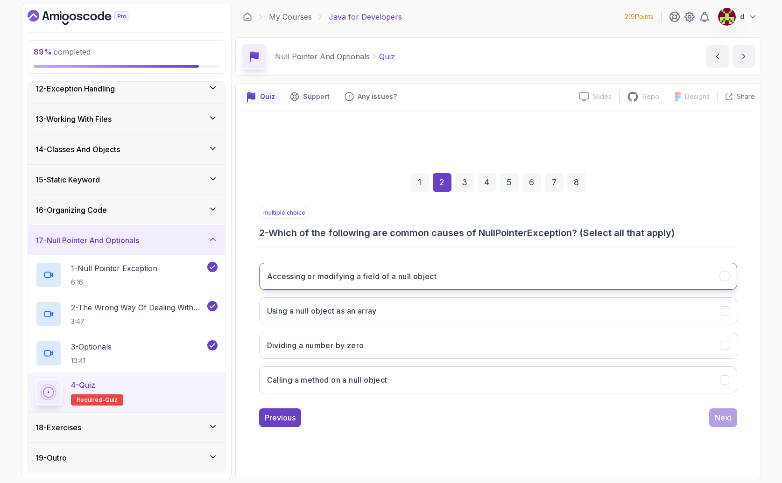
click at [379, 271] on h3 "Accessing or modifying a field of a null object" at bounding box center [352, 276] width 170 height 11
click at [720, 417] on div "Next" at bounding box center [723, 417] width 17 height 11
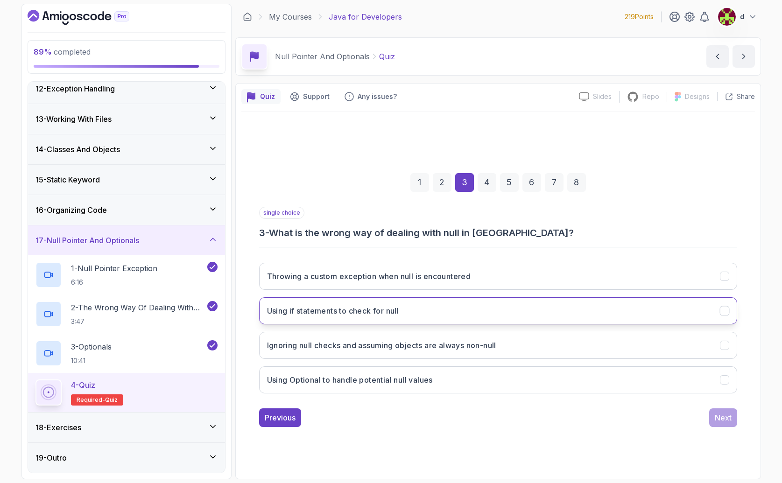
click at [363, 312] on h3 "Using if statements to check for null" at bounding box center [333, 310] width 132 height 11
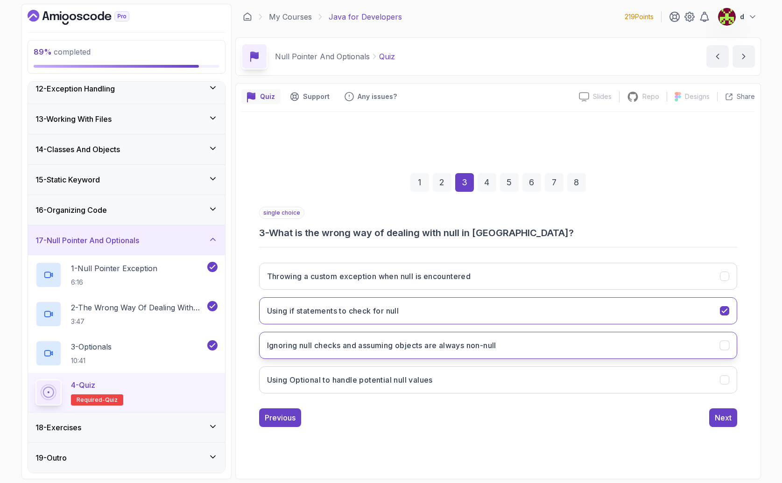
click at [439, 341] on h3 "Ignoring null checks and assuming objects are always non-null" at bounding box center [381, 345] width 229 height 11
click at [410, 304] on button "Using if statements to check for null" at bounding box center [498, 310] width 478 height 27
click at [517, 347] on button "Ignoring null checks and assuming objects are always non-null" at bounding box center [498, 345] width 478 height 27
click at [722, 419] on div "Next" at bounding box center [723, 417] width 17 height 11
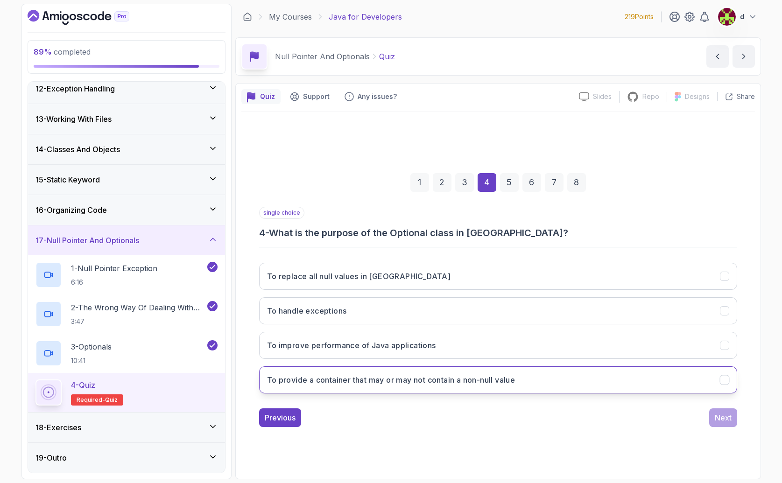
click at [427, 382] on h3 "To provide a container that may or may not contain a non-null value" at bounding box center [391, 380] width 248 height 11
click at [715, 415] on button "Next" at bounding box center [723, 418] width 28 height 19
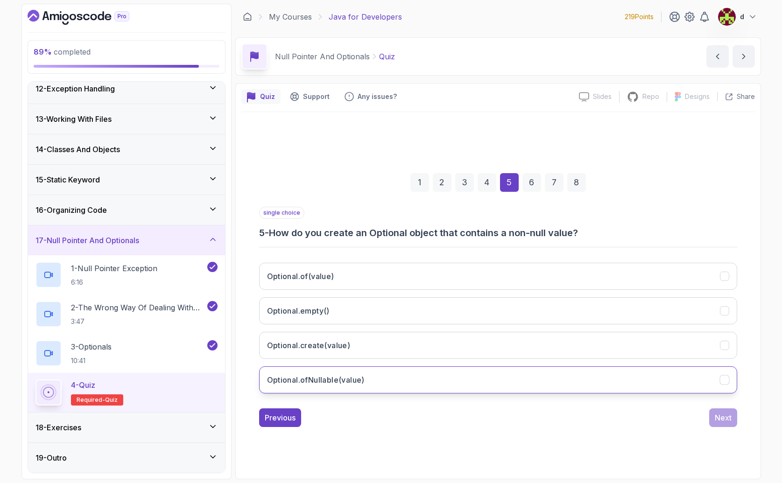
click at [368, 383] on button "Optional.ofNullable(value)" at bounding box center [498, 380] width 478 height 27
click at [733, 422] on button "Next" at bounding box center [723, 418] width 28 height 19
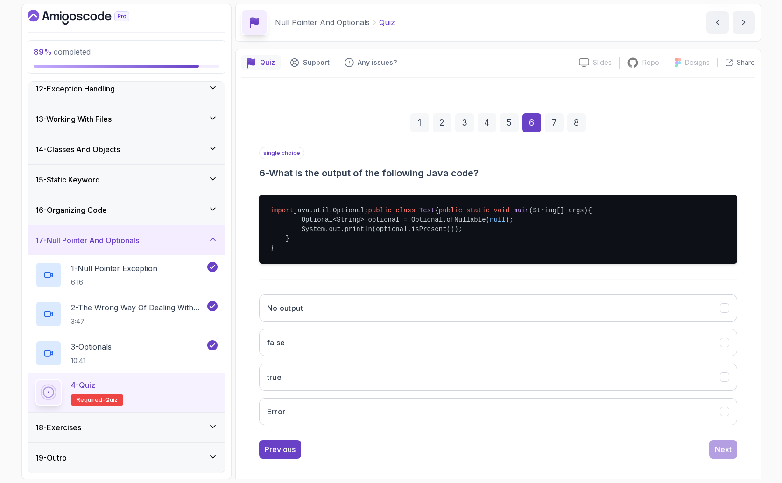
scroll to position [59, 0]
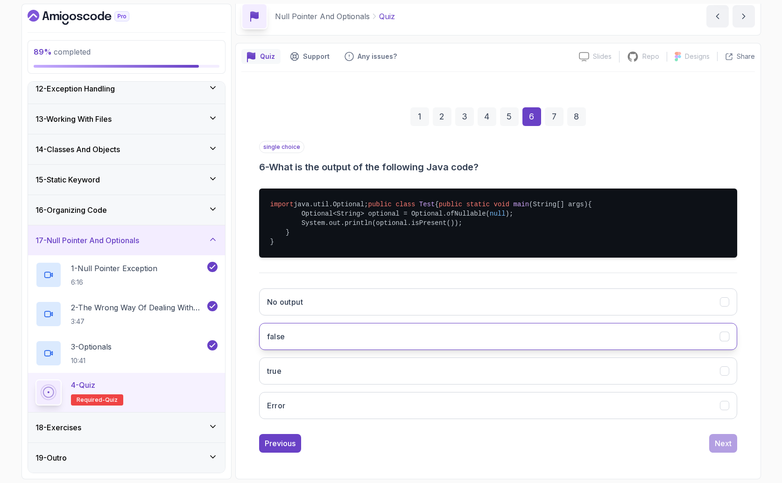
click at [334, 340] on button "false" at bounding box center [498, 336] width 478 height 27
click at [728, 434] on button "Next" at bounding box center [723, 443] width 28 height 19
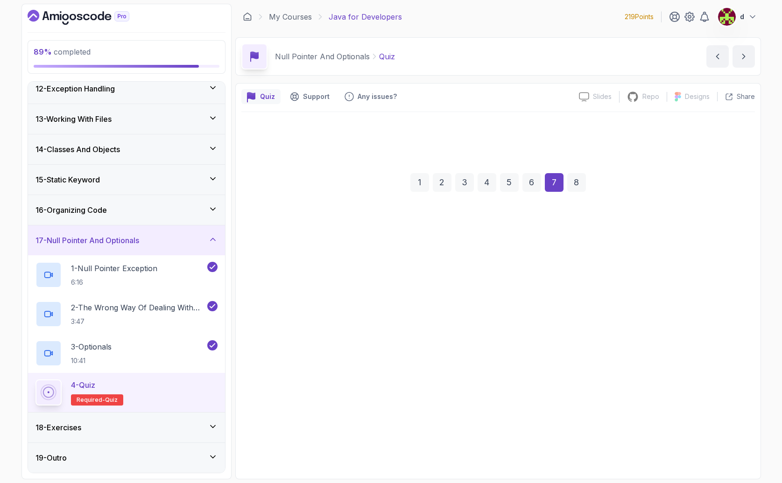
scroll to position [0, 0]
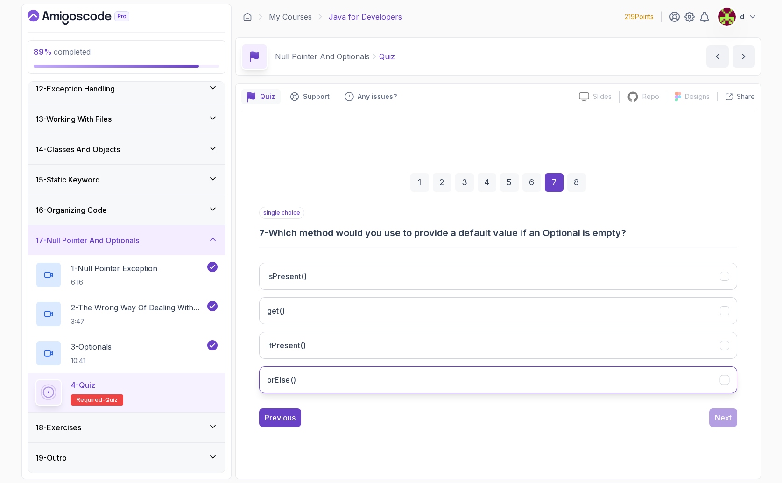
click at [306, 380] on button "orElse()" at bounding box center [498, 380] width 478 height 27
click at [719, 419] on div "Next" at bounding box center [723, 417] width 17 height 11
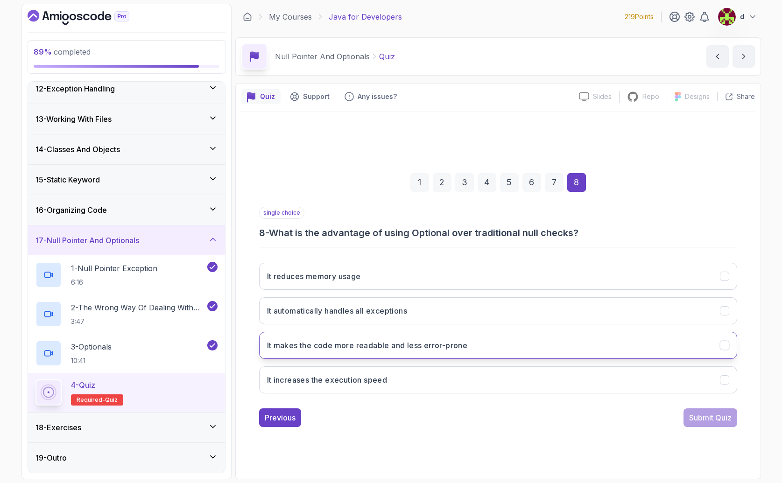
click at [382, 356] on button "It makes the code more readable and less error-prone" at bounding box center [498, 345] width 478 height 27
click at [731, 426] on button "Submit Quiz" at bounding box center [711, 418] width 54 height 19
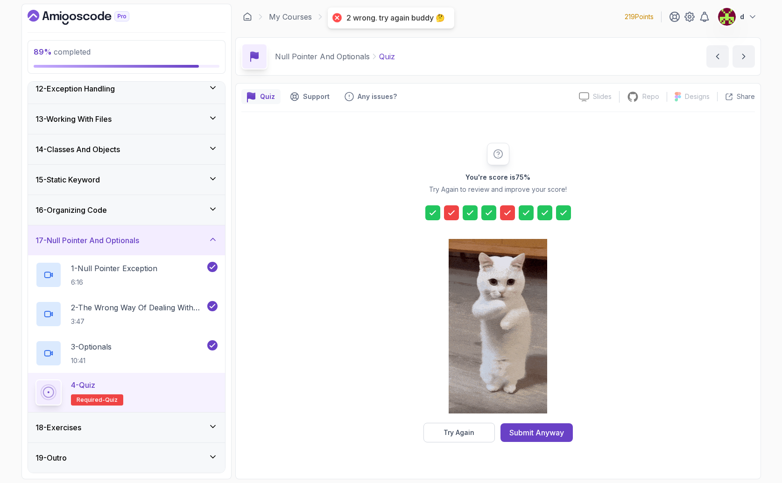
click at [452, 211] on icon at bounding box center [451, 212] width 9 height 9
click at [545, 430] on div "Submit Anyway" at bounding box center [536, 432] width 55 height 11
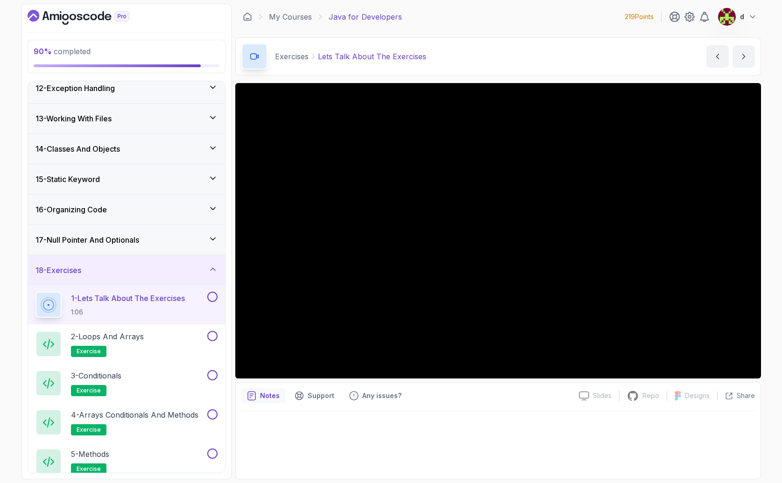
click at [82, 240] on h3 "17 - Null Pointer And Optionals" at bounding box center [87, 239] width 104 height 11
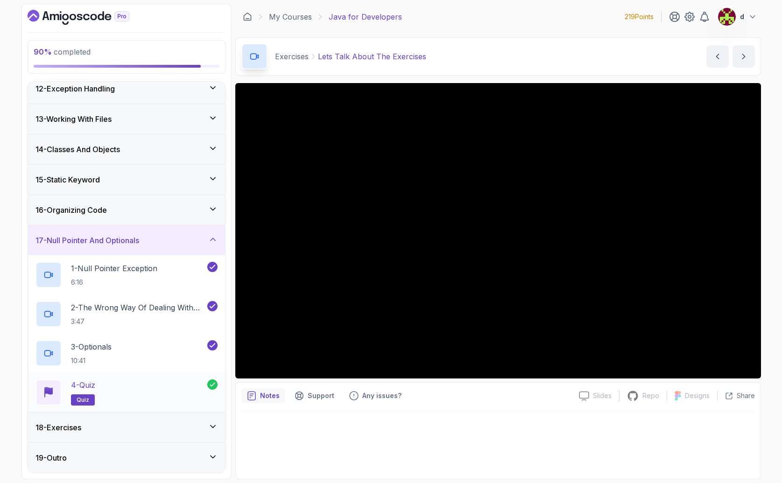
click at [132, 389] on div "4 - Quiz quiz" at bounding box center [121, 393] width 172 height 26
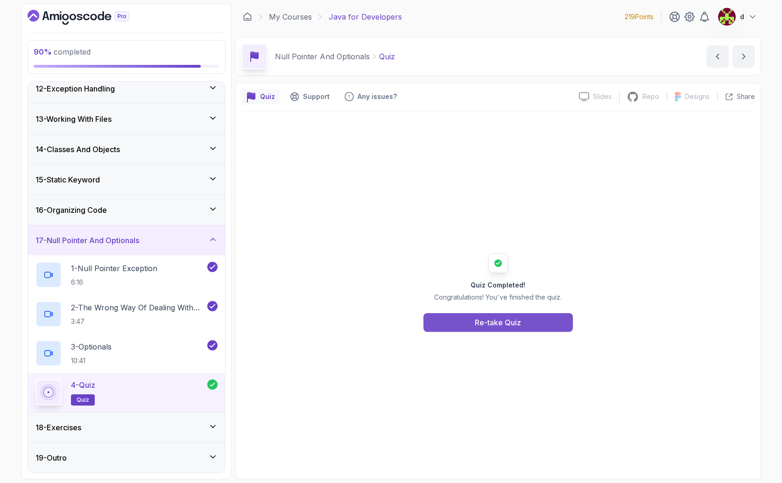
click at [480, 326] on div "Re-take Quiz" at bounding box center [498, 322] width 46 height 11
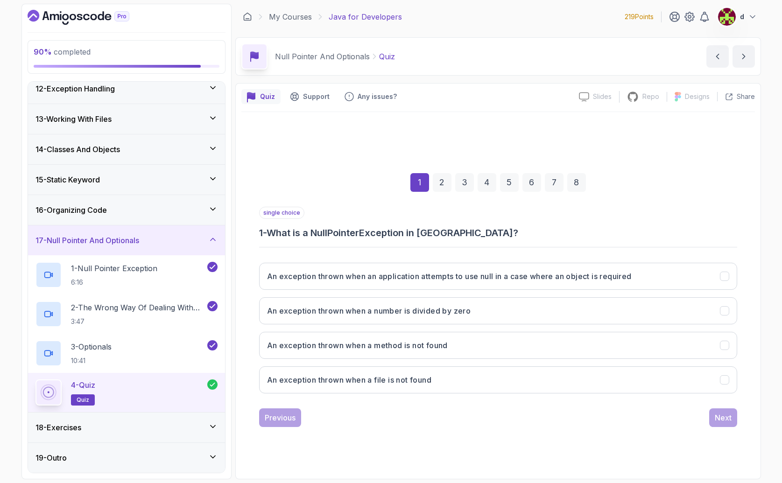
click at [81, 425] on h3 "18 - Exercises" at bounding box center [58, 427] width 46 height 11
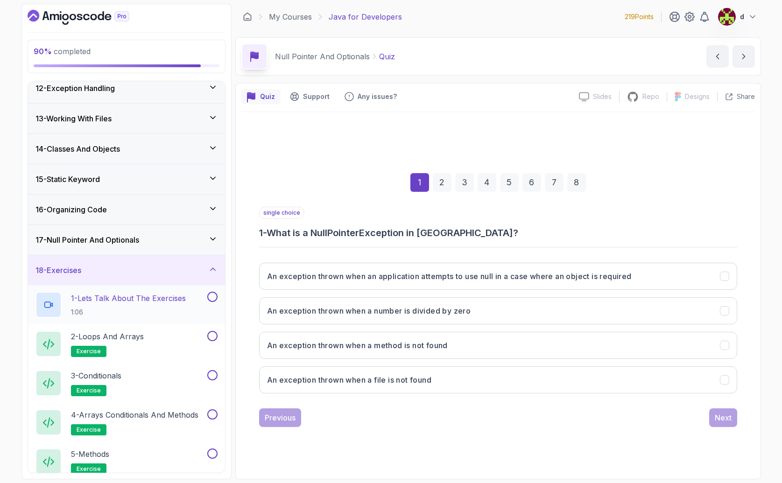
click at [121, 297] on p "1 - Lets Talk About The Exercises" at bounding box center [128, 298] width 115 height 11
